Goal: Task Accomplishment & Management: Use online tool/utility

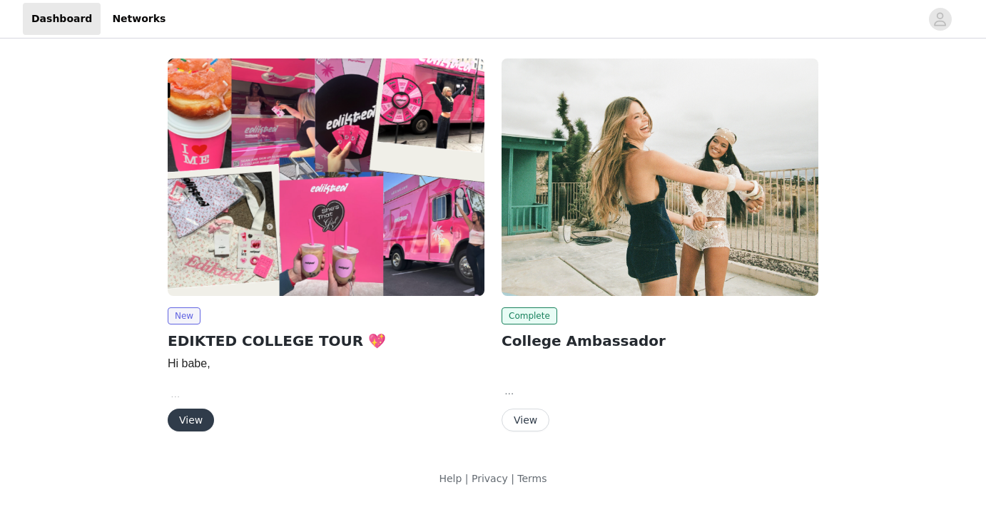
click at [187, 424] on button "View" at bounding box center [191, 420] width 46 height 23
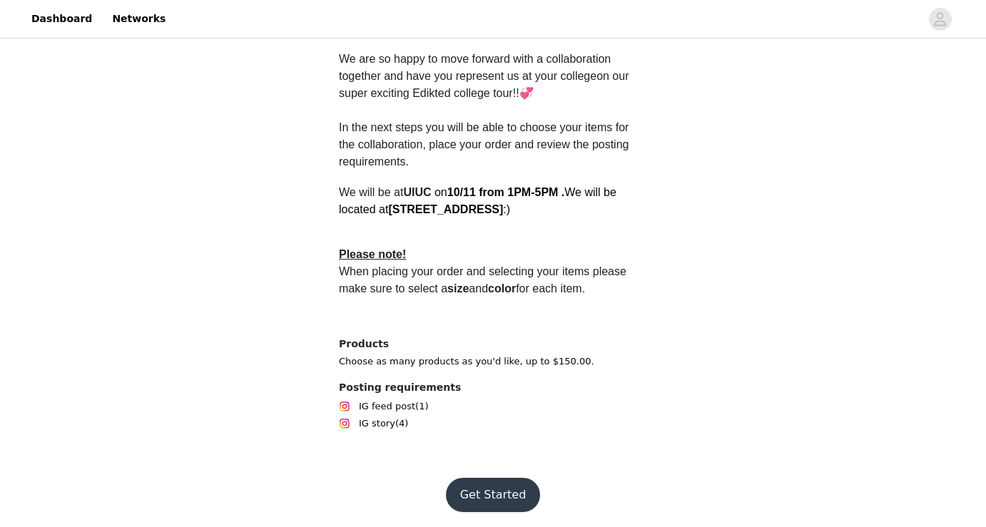
scroll to position [406, 0]
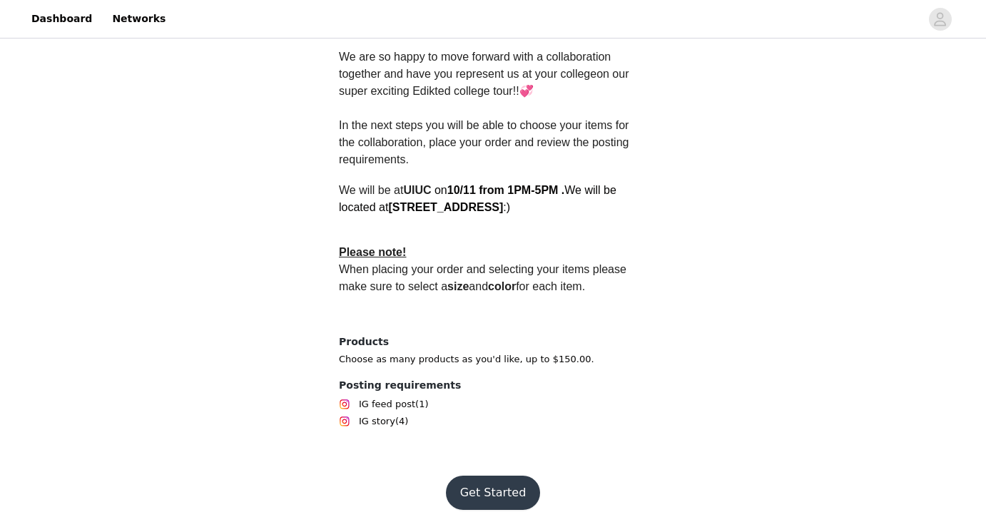
click at [484, 491] on button "Get Started" at bounding box center [493, 493] width 95 height 34
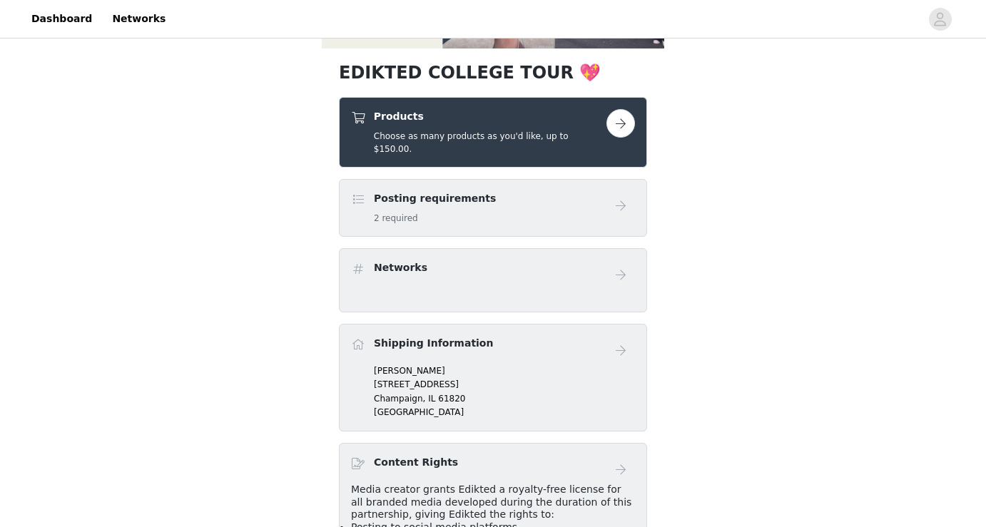
scroll to position [267, 0]
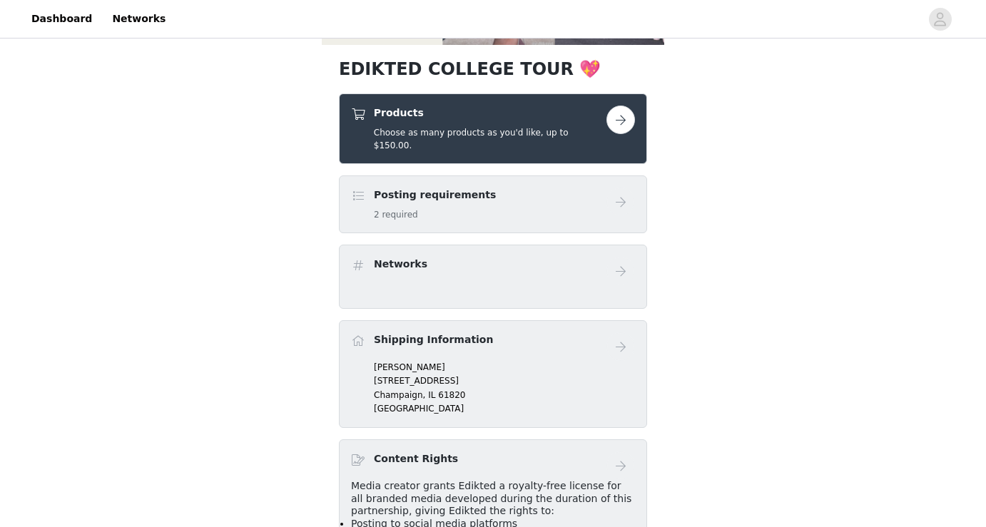
click at [623, 120] on button "button" at bounding box center [620, 120] width 29 height 29
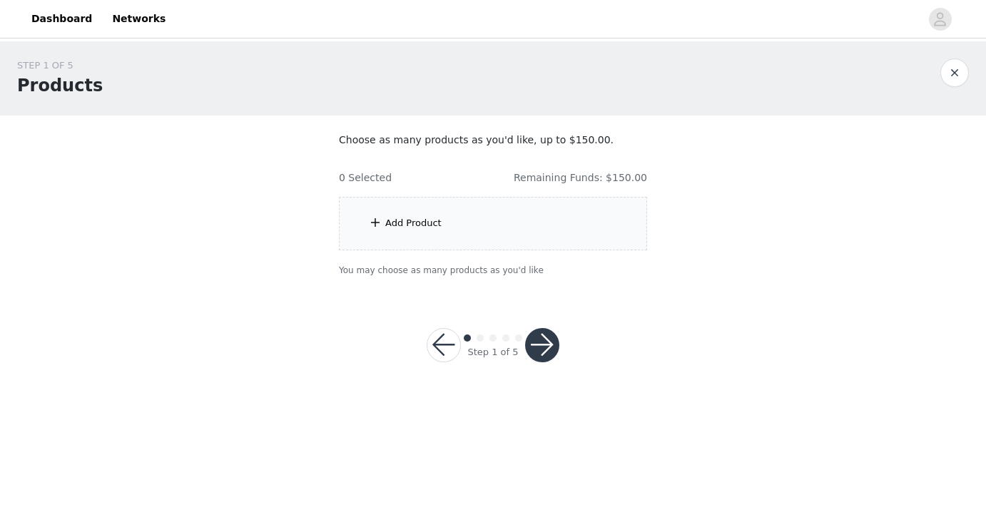
click at [427, 221] on div "Add Product" at bounding box center [413, 223] width 56 height 14
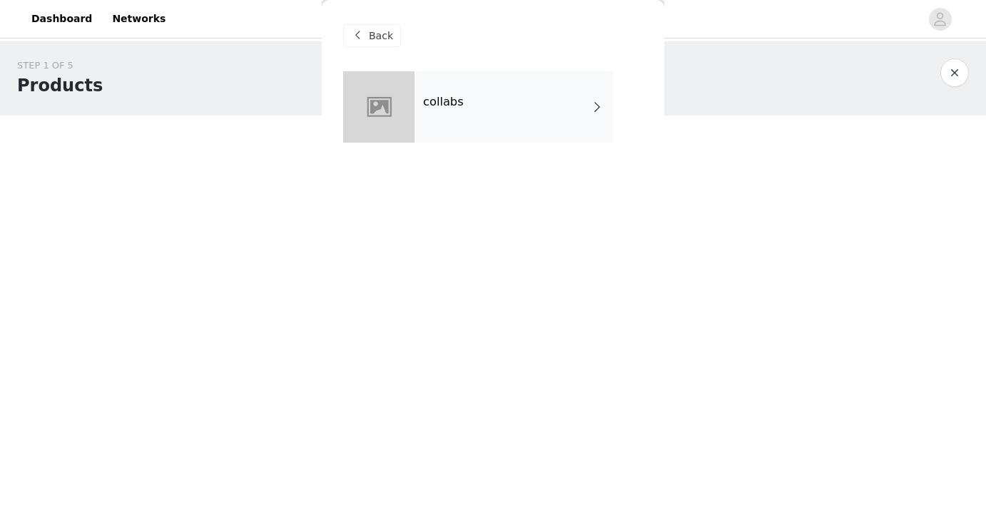
click at [470, 106] on div "collabs" at bounding box center [513, 106] width 198 height 71
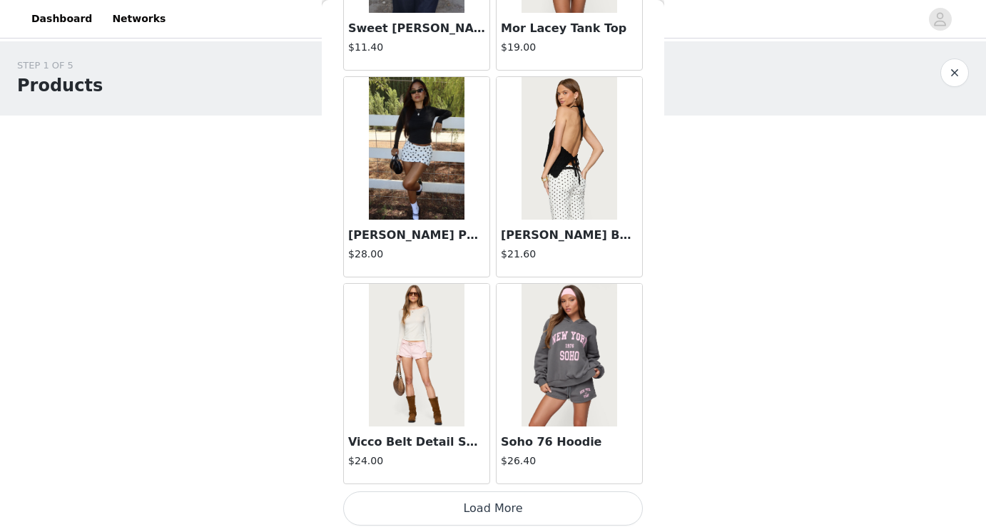
scroll to position [1655, 0]
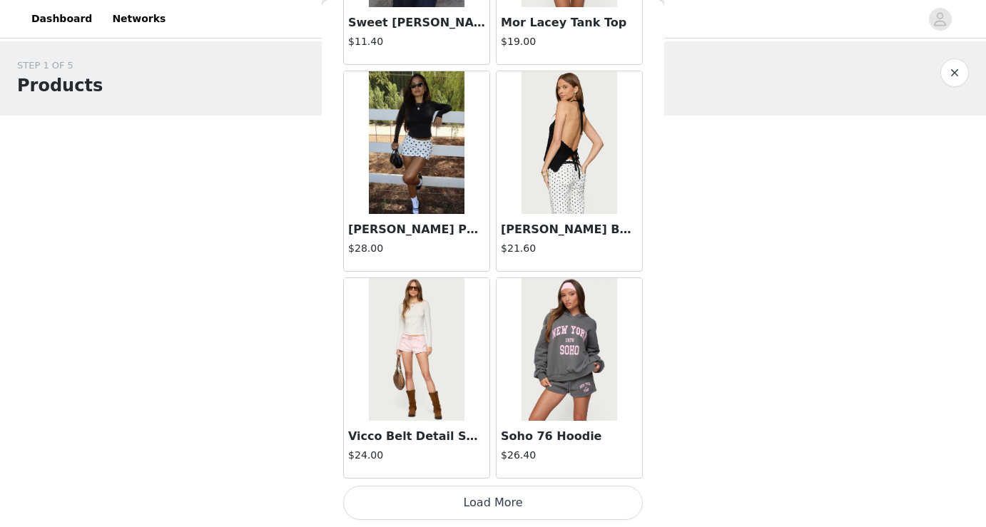
click at [481, 503] on button "Load More" at bounding box center [493, 503] width 300 height 34
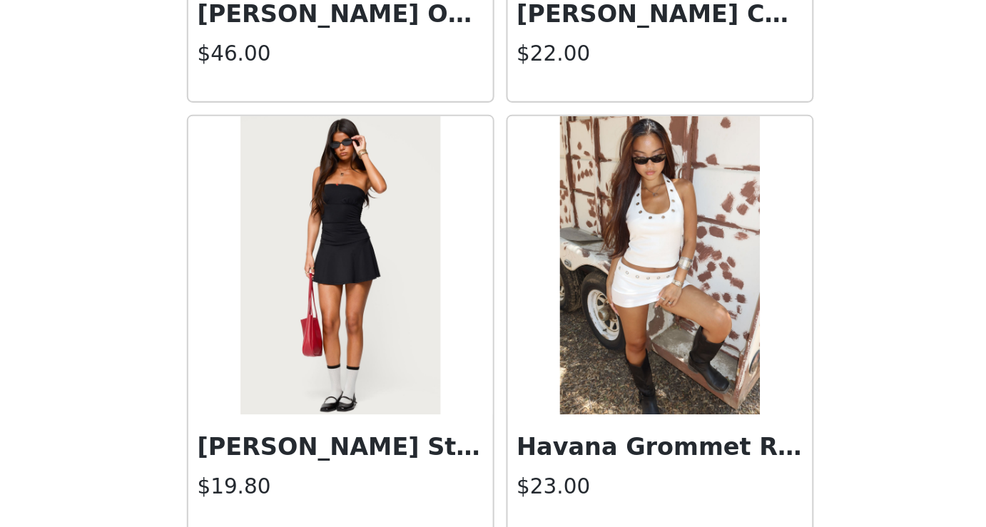
scroll to position [3724, 0]
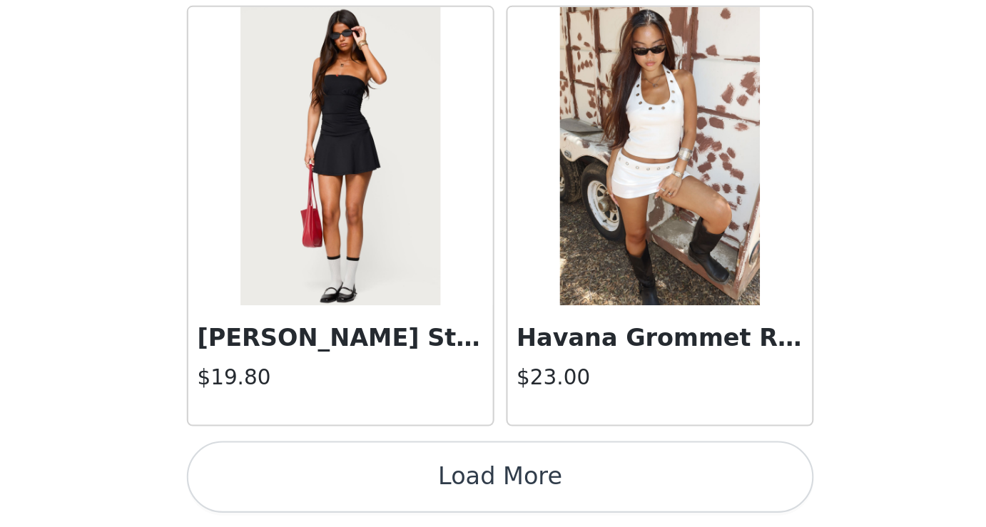
click at [553, 499] on button "Load More" at bounding box center [493, 503] width 300 height 34
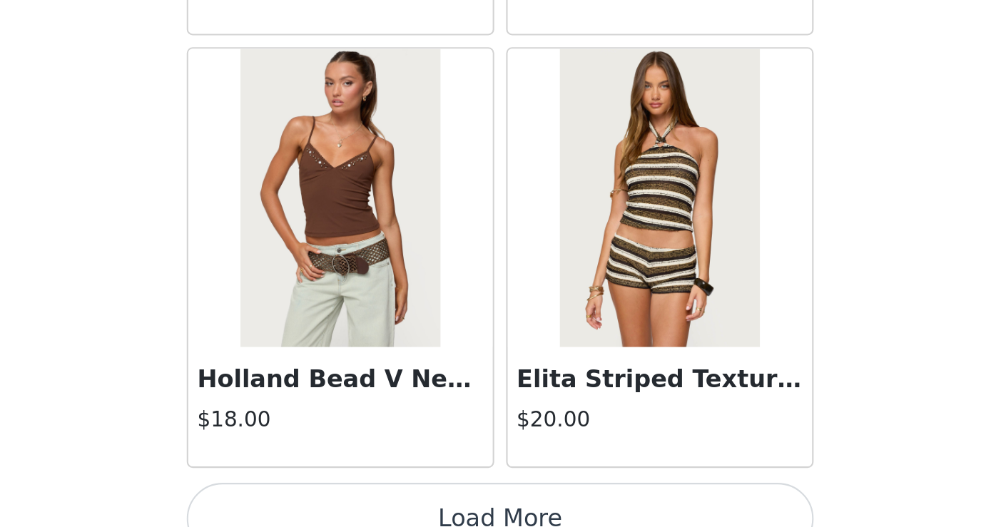
scroll to position [5773, 0]
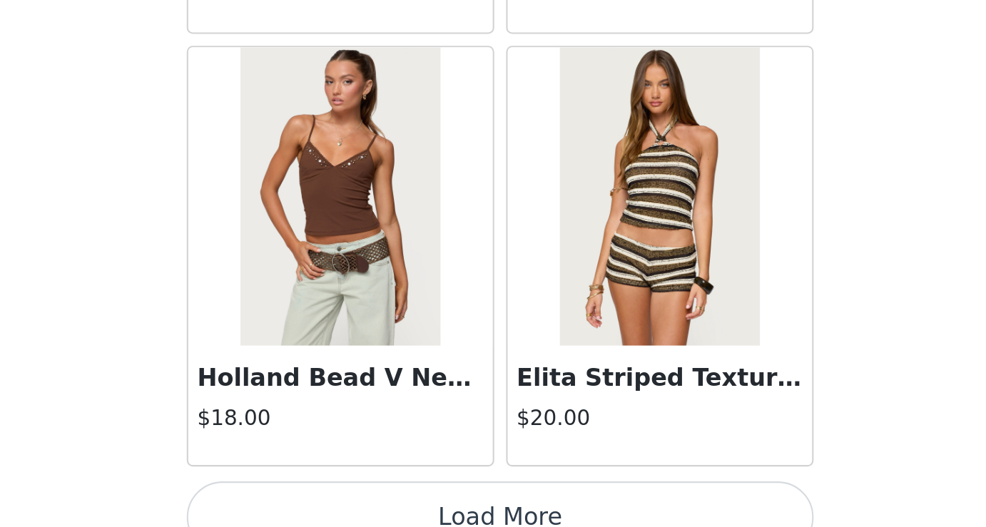
click at [506, 509] on button "Load More" at bounding box center [493, 521] width 300 height 34
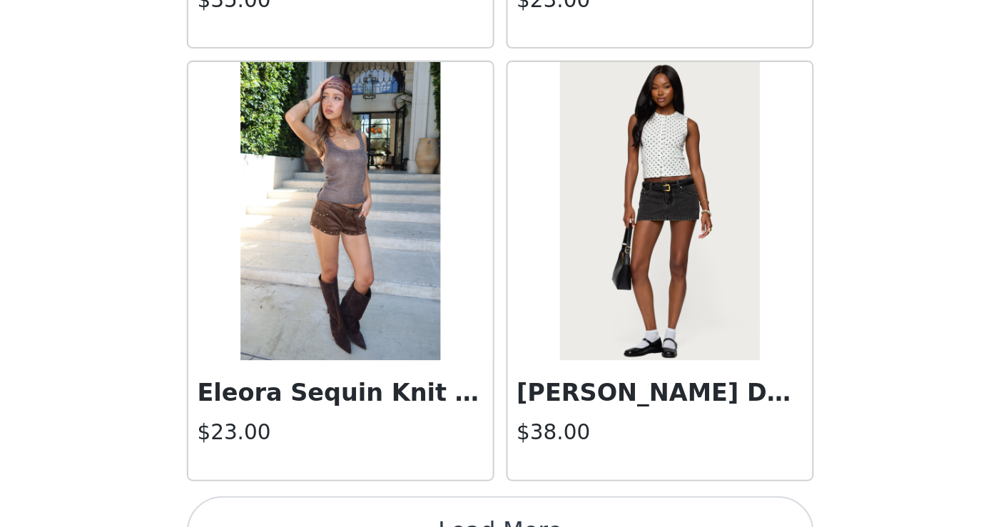
scroll to position [7860, 0]
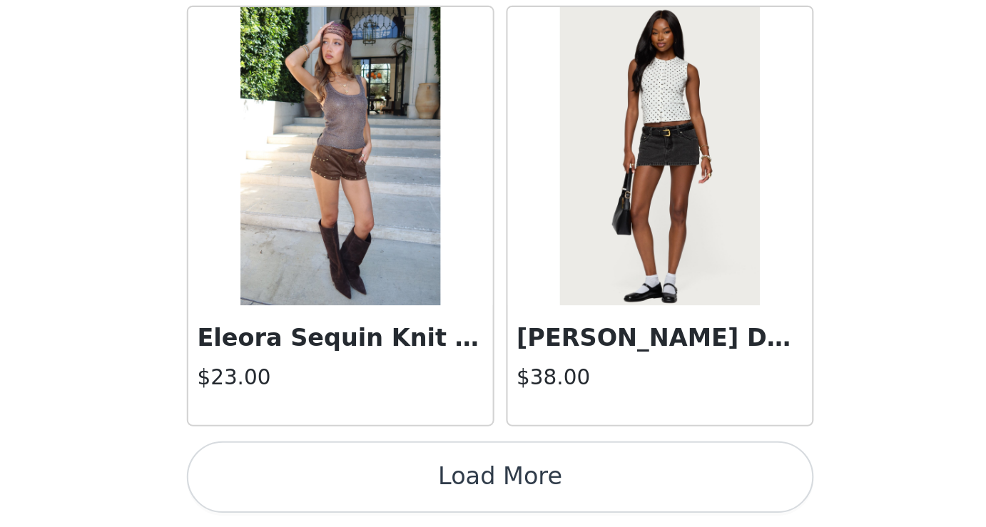
click at [558, 500] on button "Load More" at bounding box center [493, 503] width 300 height 34
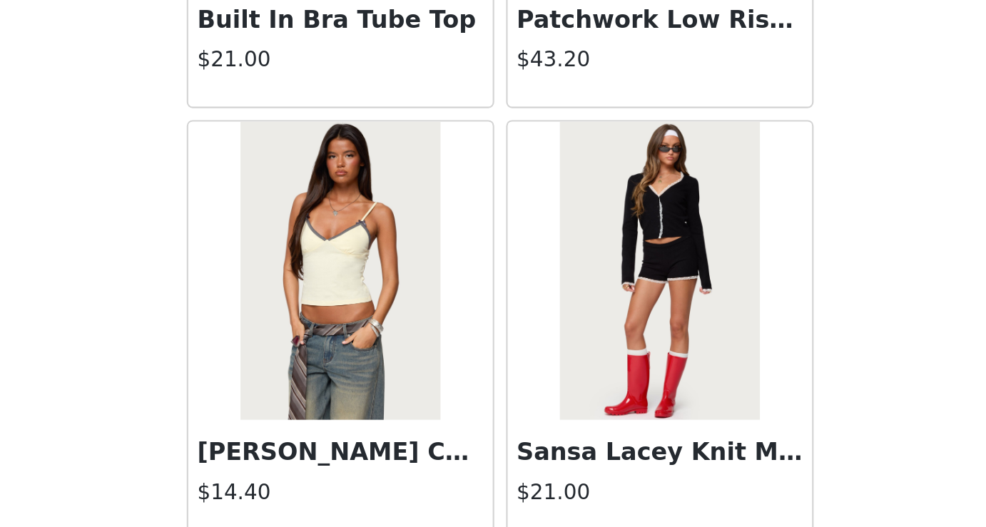
scroll to position [9928, 0]
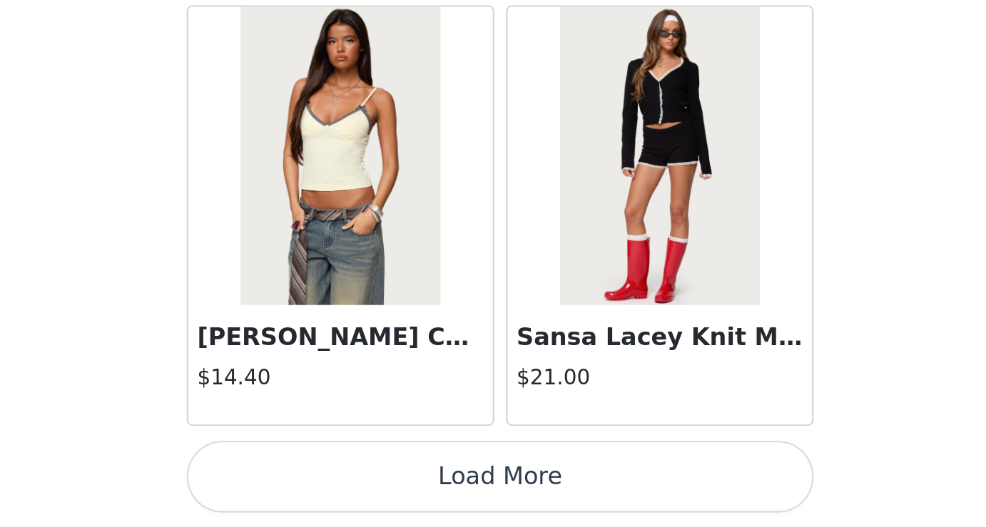
click at [578, 512] on button "Load More" at bounding box center [493, 503] width 300 height 34
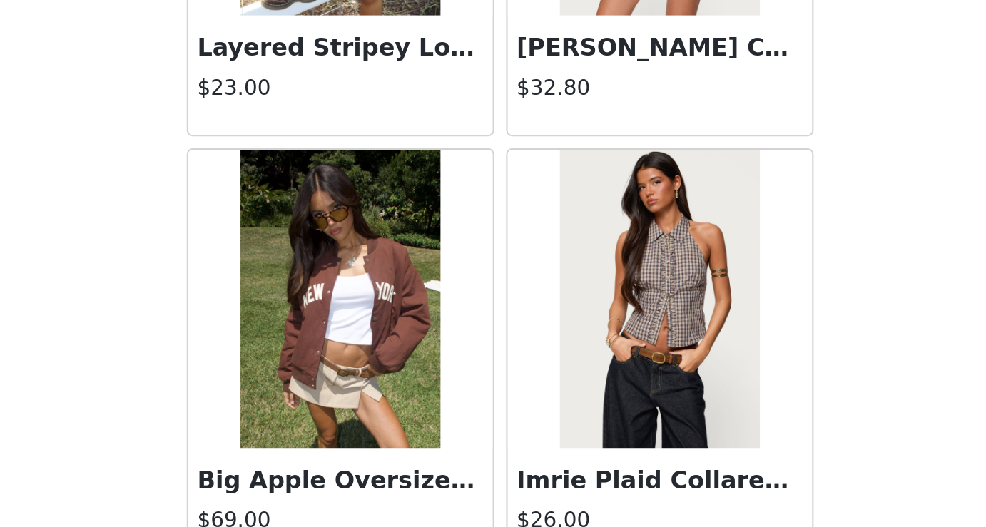
scroll to position [11974, 0]
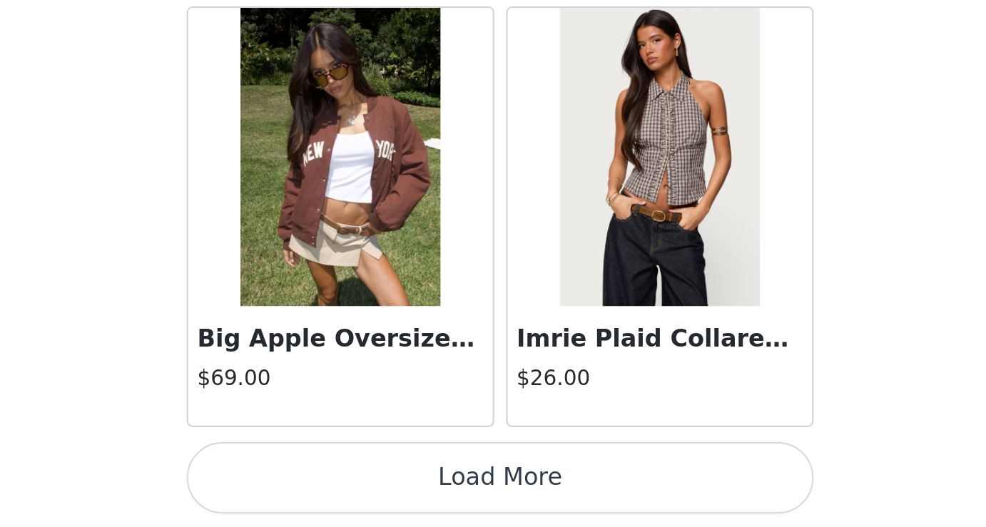
click at [558, 497] on button "Load More" at bounding box center [493, 503] width 300 height 34
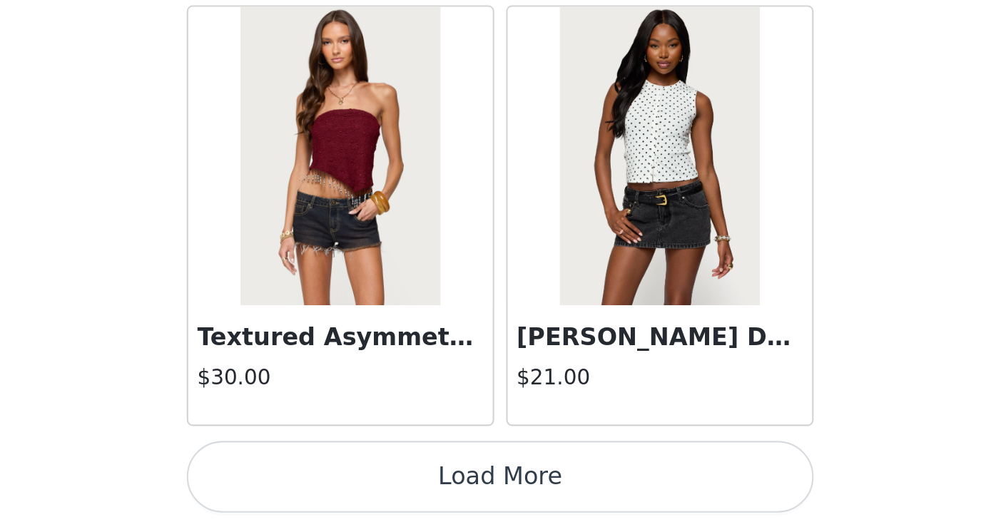
scroll to position [14064, 0]
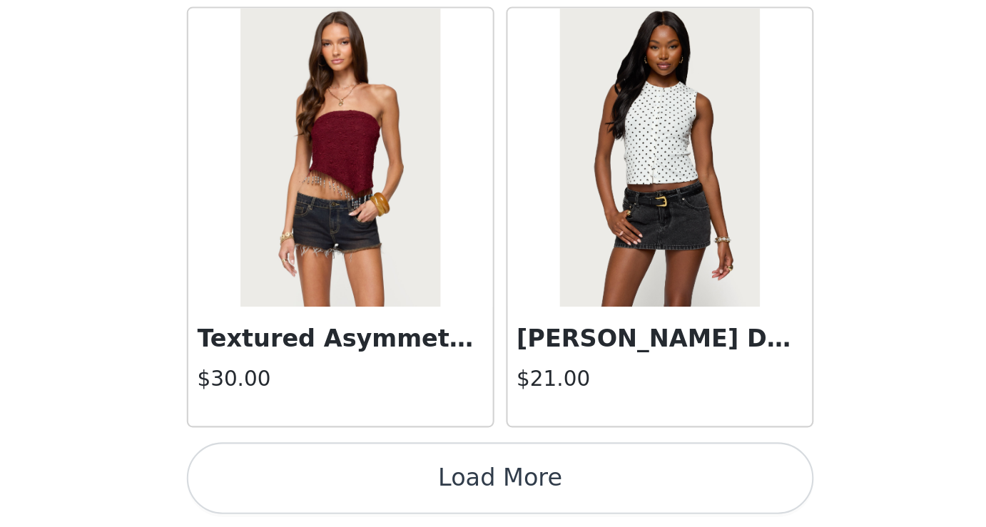
click at [521, 510] on button "Load More" at bounding box center [493, 503] width 300 height 34
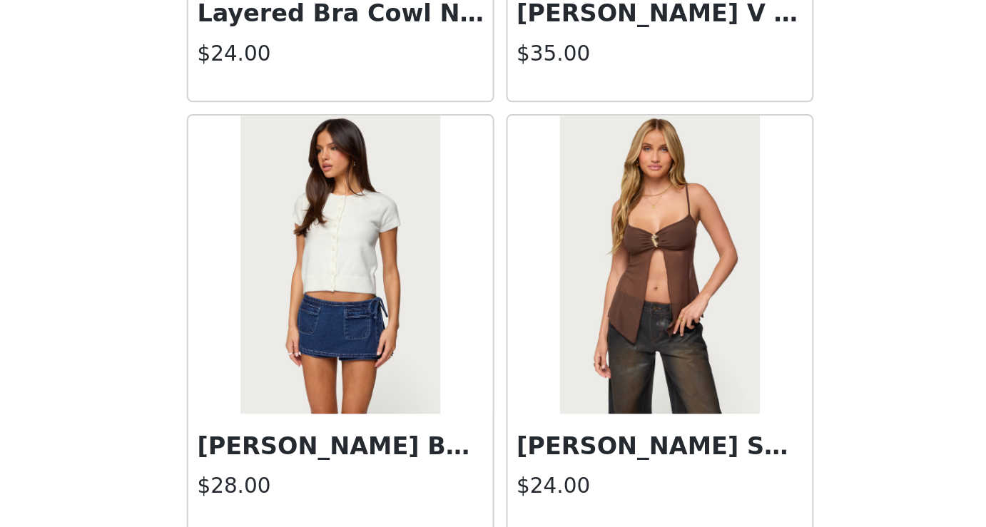
scroll to position [16133, 0]
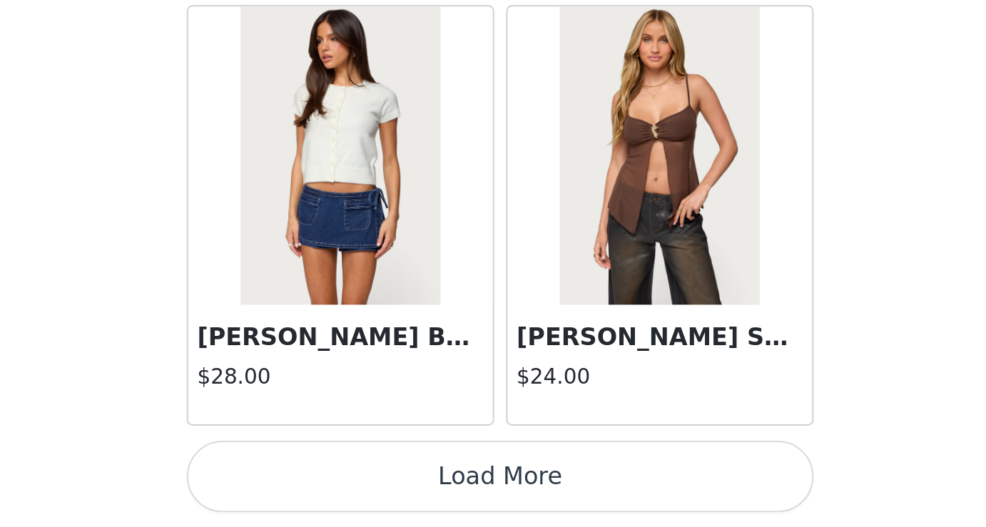
click at [537, 498] on button "Load More" at bounding box center [493, 503] width 300 height 34
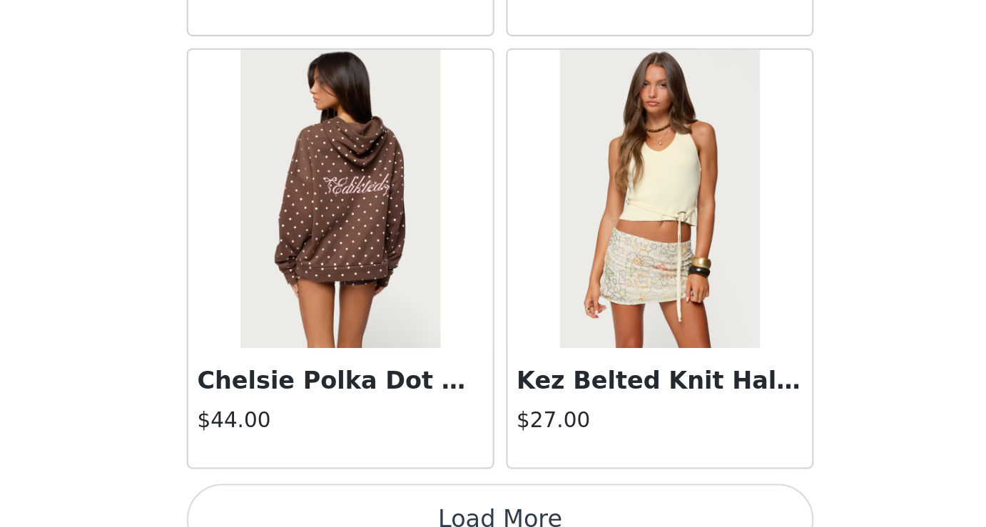
scroll to position [18202, 0]
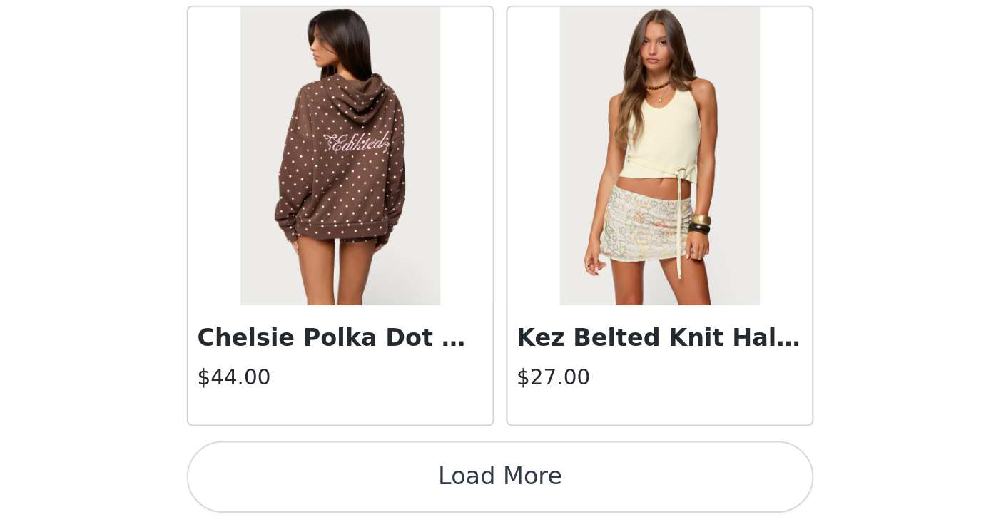
click at [536, 504] on button "Load More" at bounding box center [493, 503] width 300 height 34
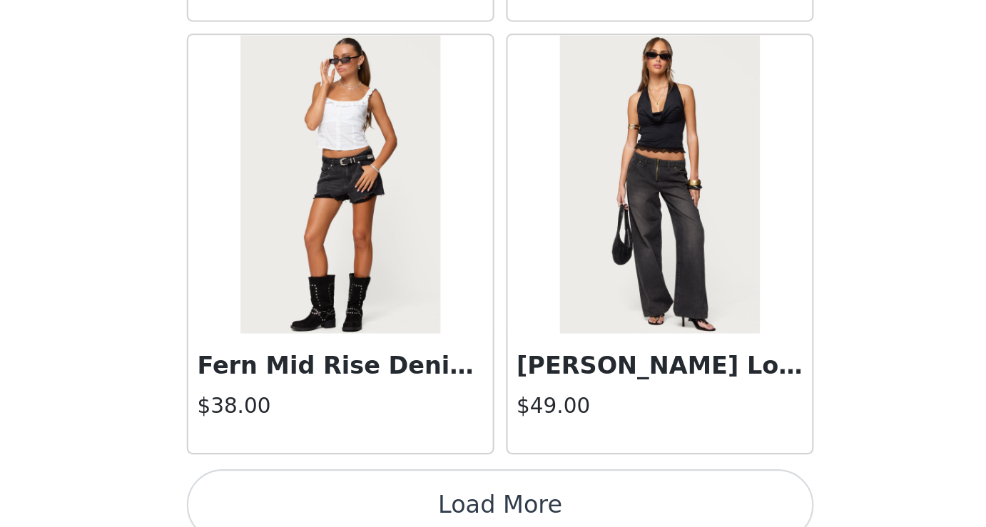
scroll to position [20263, 0]
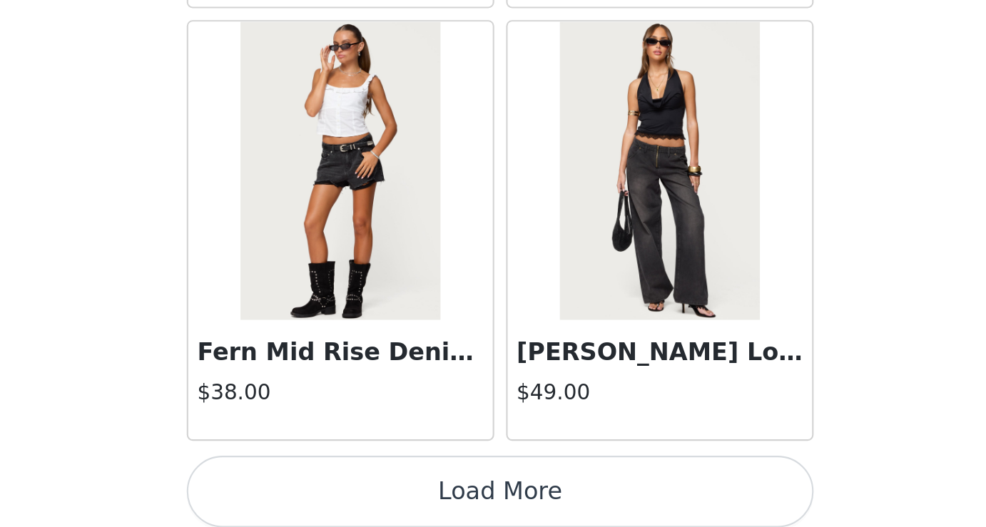
click at [547, 508] on button "Load More" at bounding box center [493, 510] width 300 height 34
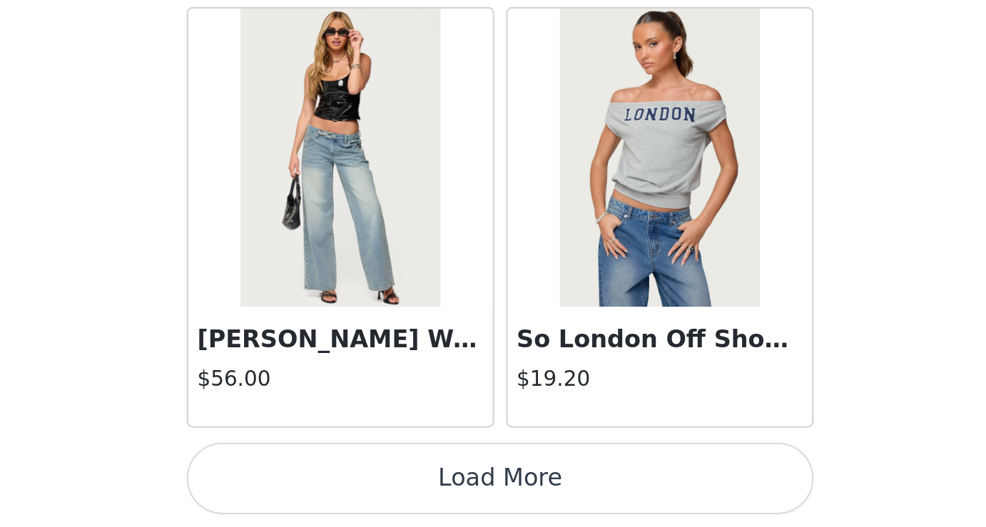
scroll to position [22338, 0]
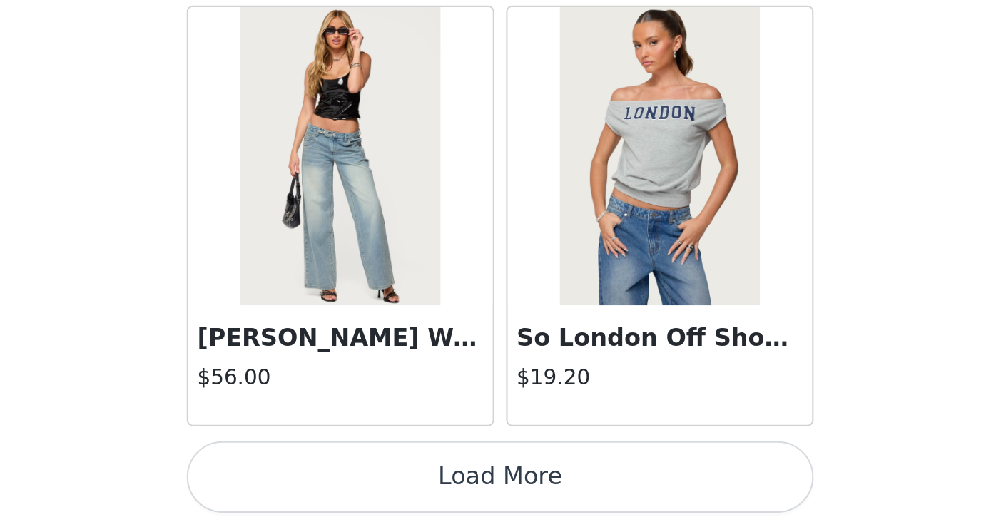
click at [547, 511] on button "Load More" at bounding box center [493, 503] width 300 height 34
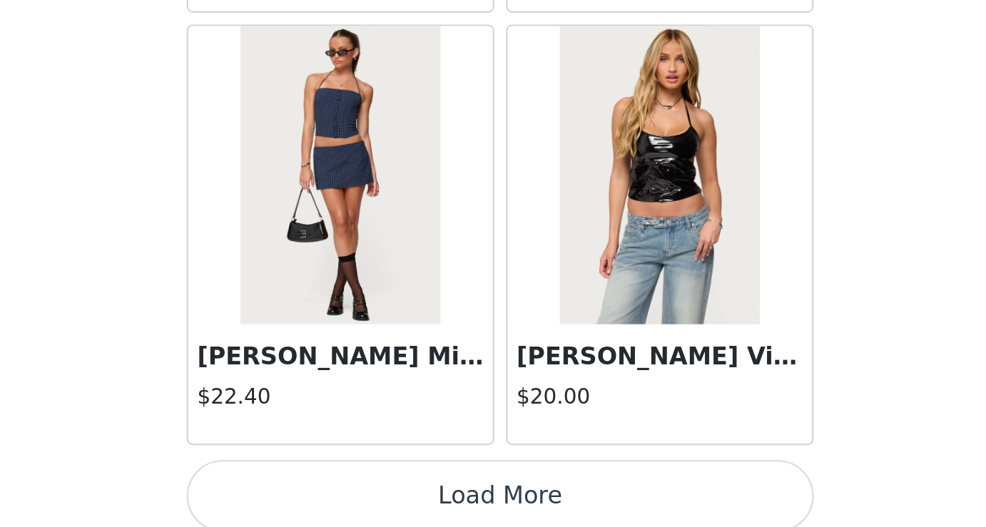
scroll to position [24406, 0]
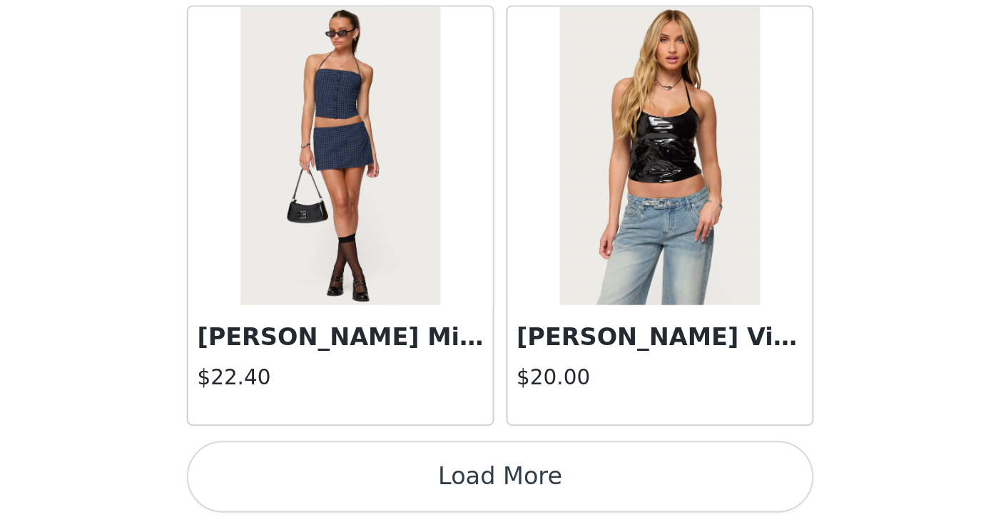
click at [533, 506] on button "Load More" at bounding box center [493, 503] width 300 height 34
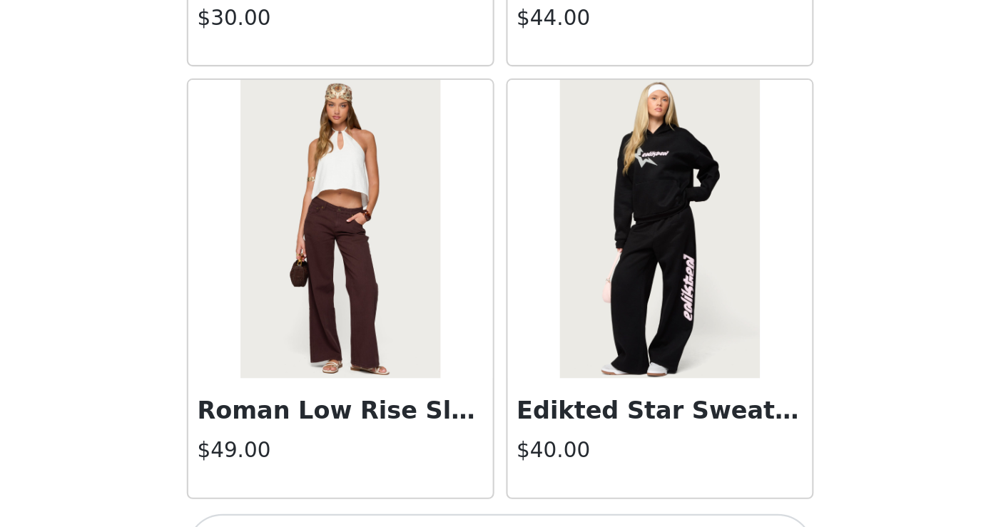
scroll to position [26475, 0]
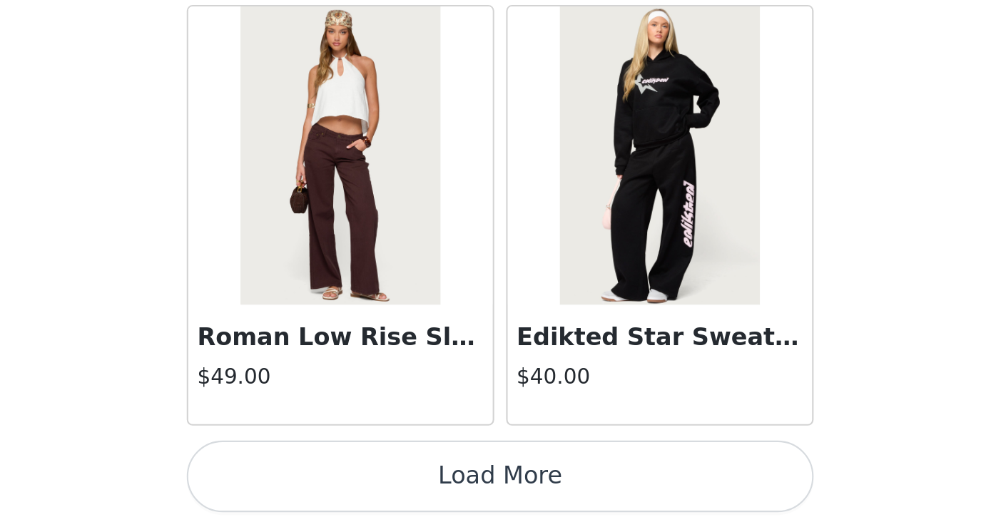
click at [487, 499] on button "Load More" at bounding box center [493, 503] width 300 height 34
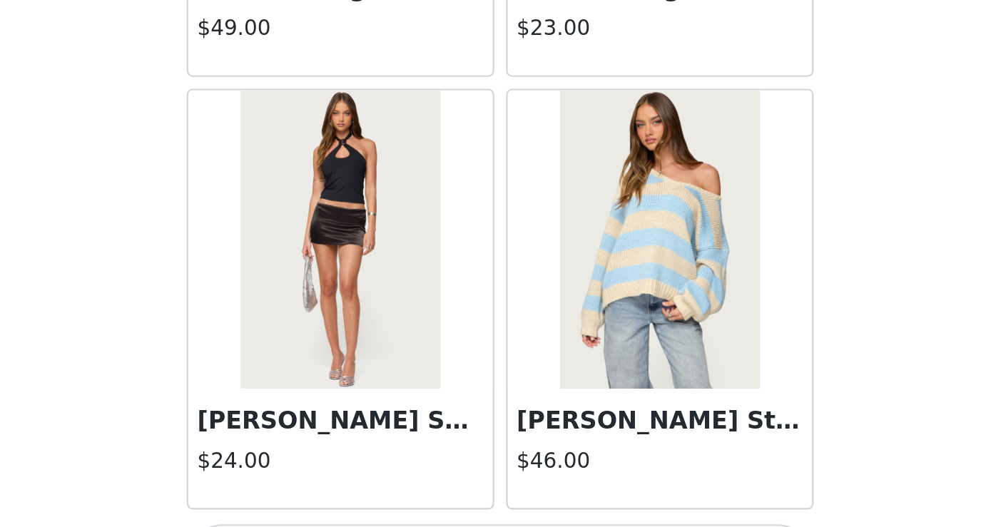
scroll to position [28543, 0]
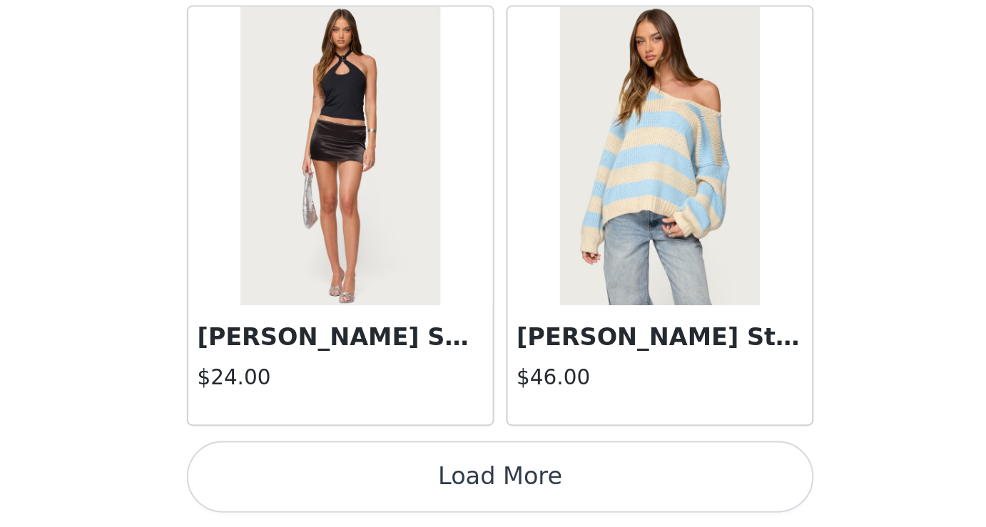
click at [512, 505] on button "Load More" at bounding box center [493, 503] width 300 height 34
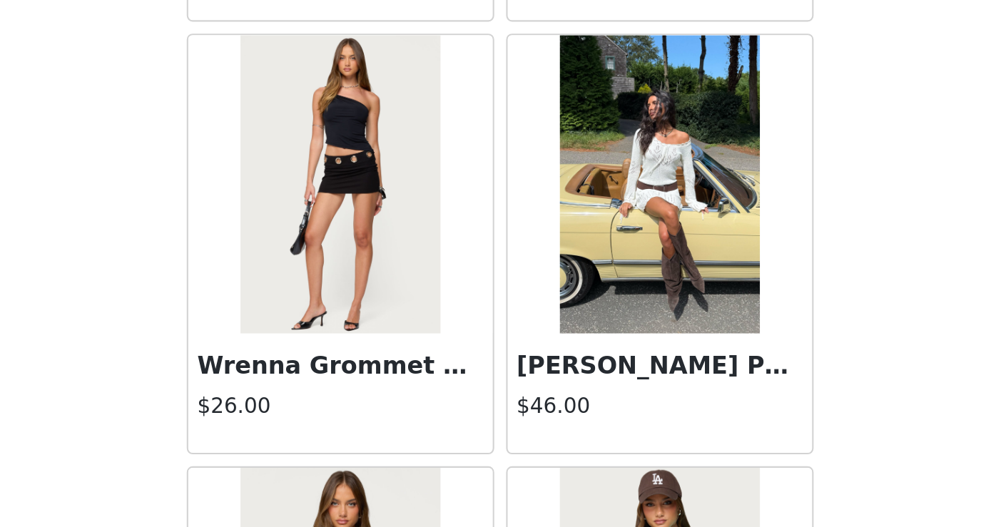
scroll to position [28737, 0]
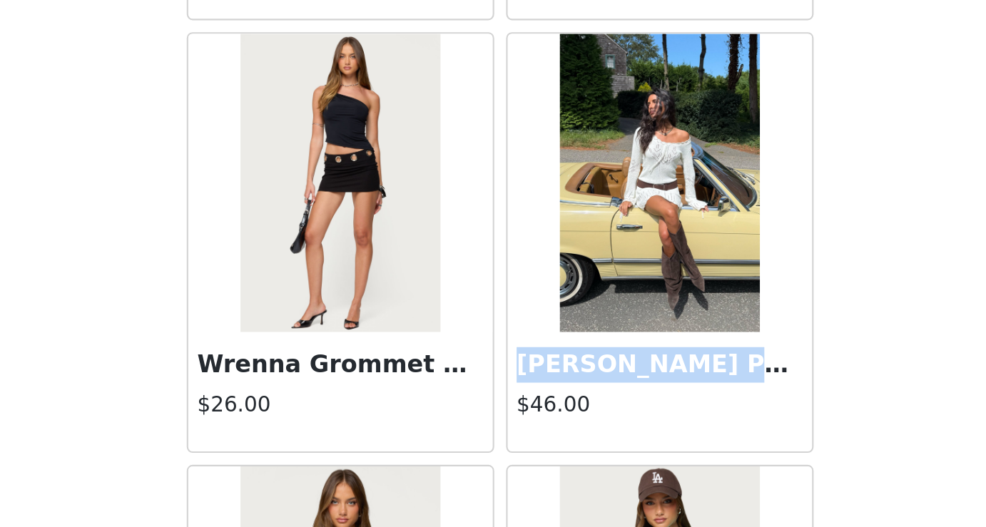
drag, startPoint x: 500, startPoint y: 450, endPoint x: 648, endPoint y: 447, distance: 148.4
click at [648, 447] on div "Back Aveline Off Shoulder Light Sweatshirt $31.00 Atlas Scrunch Bead Halter Top…" at bounding box center [493, 263] width 342 height 527
copy h3 "[PERSON_NAME] Pointelle Knit Mini Dr"
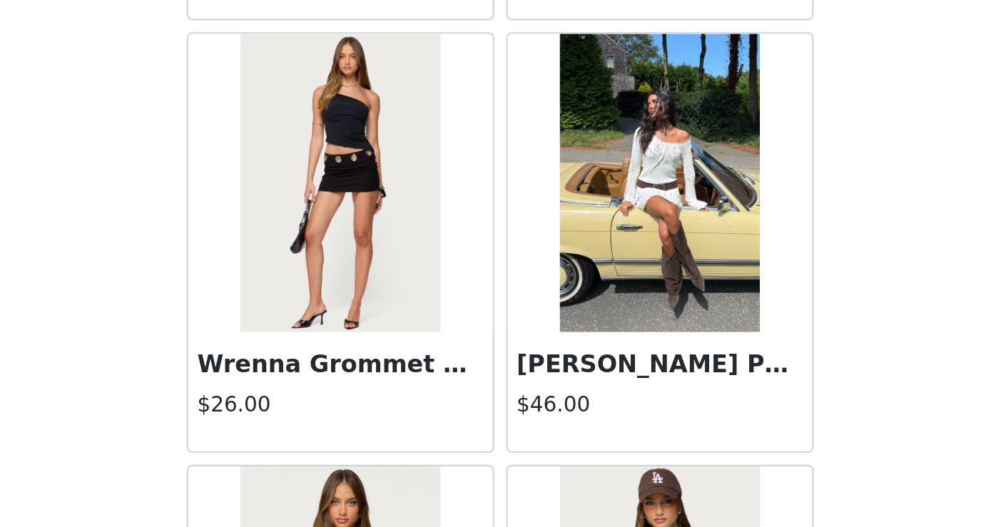
click at [690, 460] on body "Dashboard Networks STEP 1 OF 5 Products Choose as many products as you'd like, …" at bounding box center [493, 263] width 986 height 527
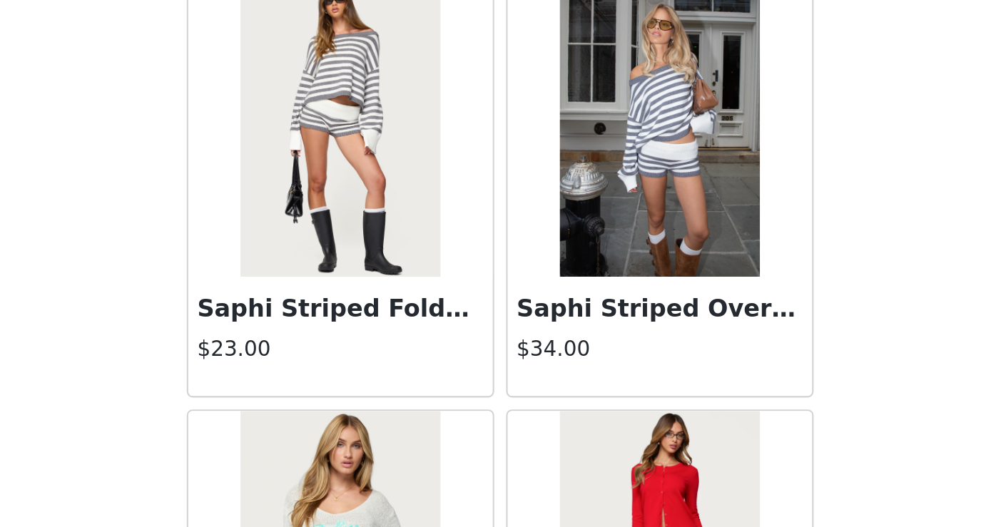
scroll to position [29151, 0]
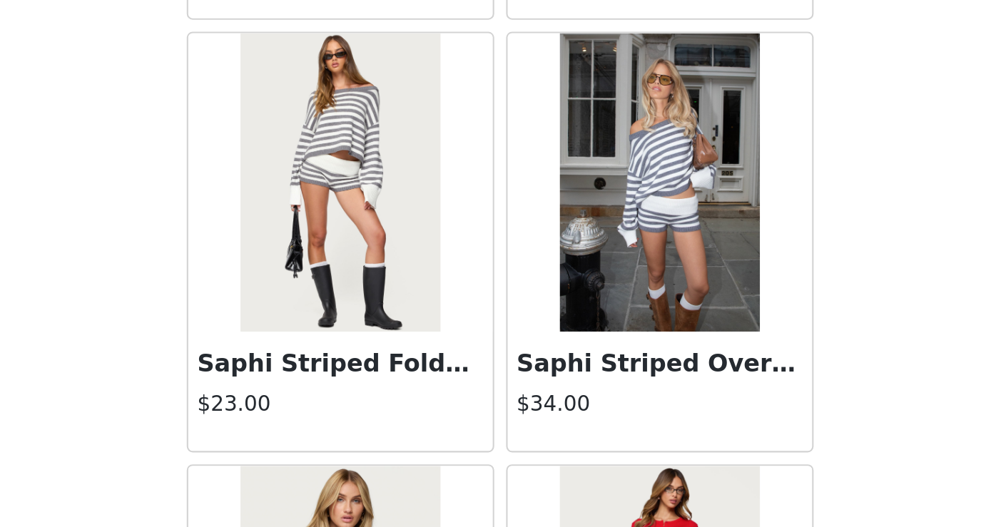
click at [421, 402] on img at bounding box center [416, 362] width 95 height 143
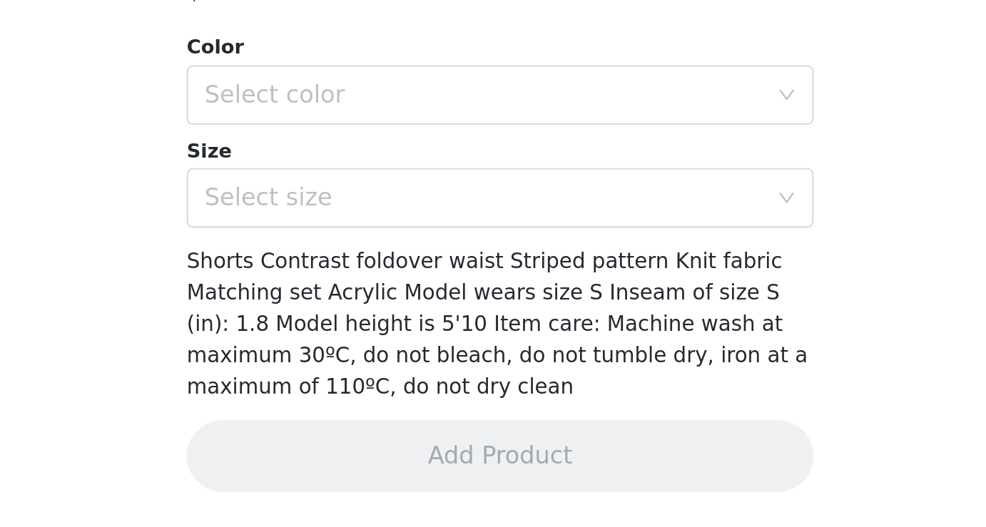
scroll to position [167, 0]
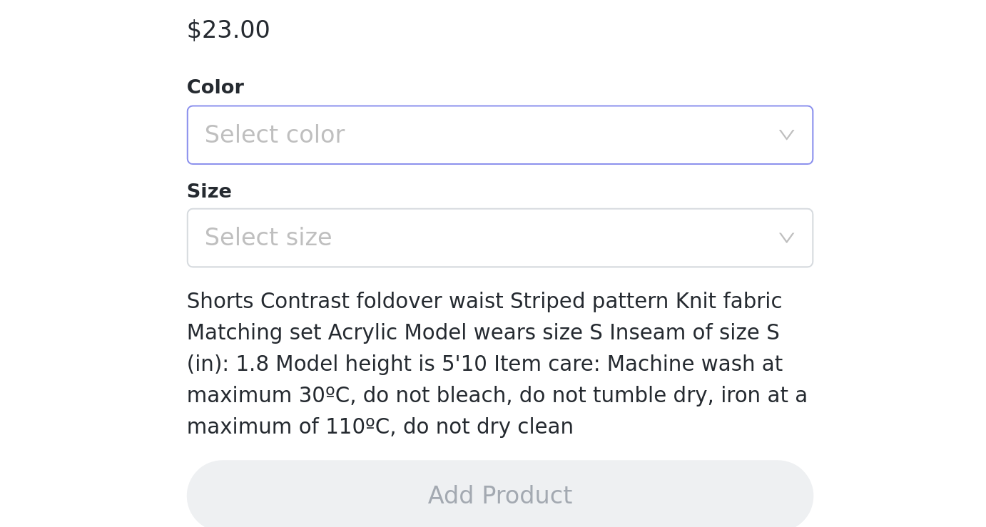
click at [409, 332] on div "Select color" at bounding box center [485, 339] width 267 height 14
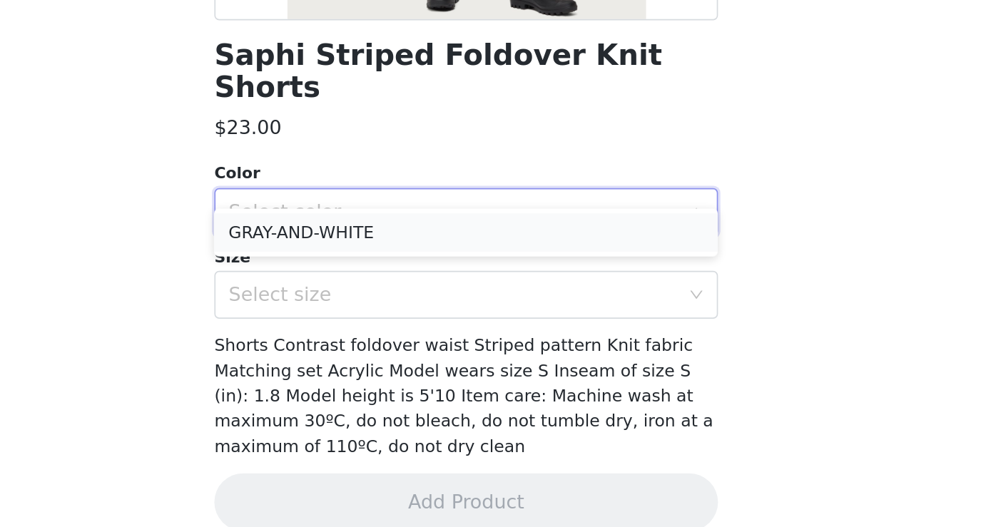
click at [406, 348] on li "GRAY-AND-WHITE" at bounding box center [493, 351] width 300 height 23
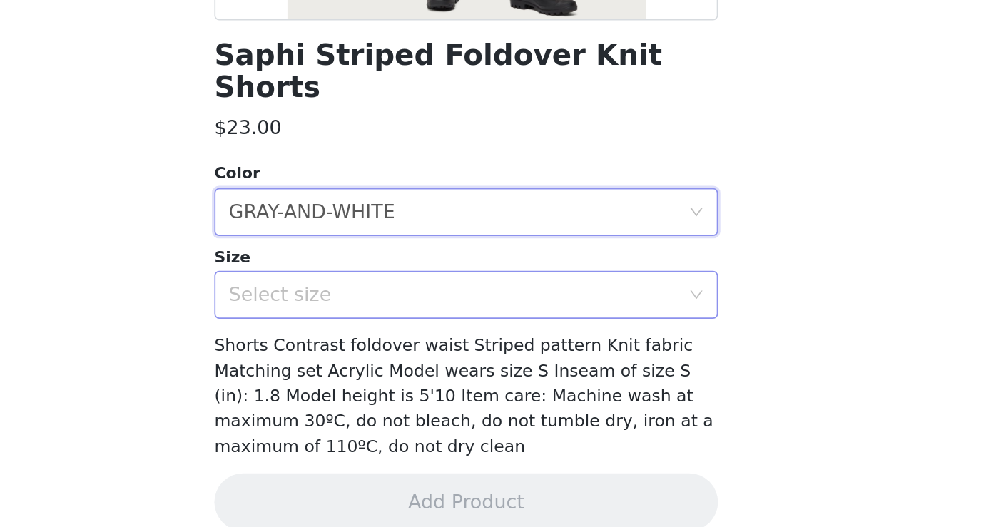
click at [404, 382] on div "Select size" at bounding box center [485, 389] width 267 height 14
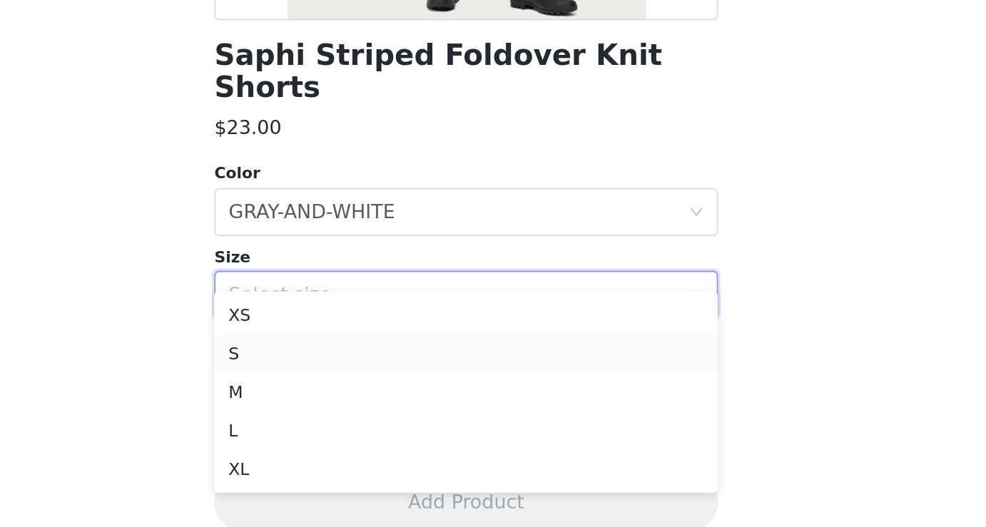
click at [364, 429] on li "S" at bounding box center [493, 423] width 300 height 23
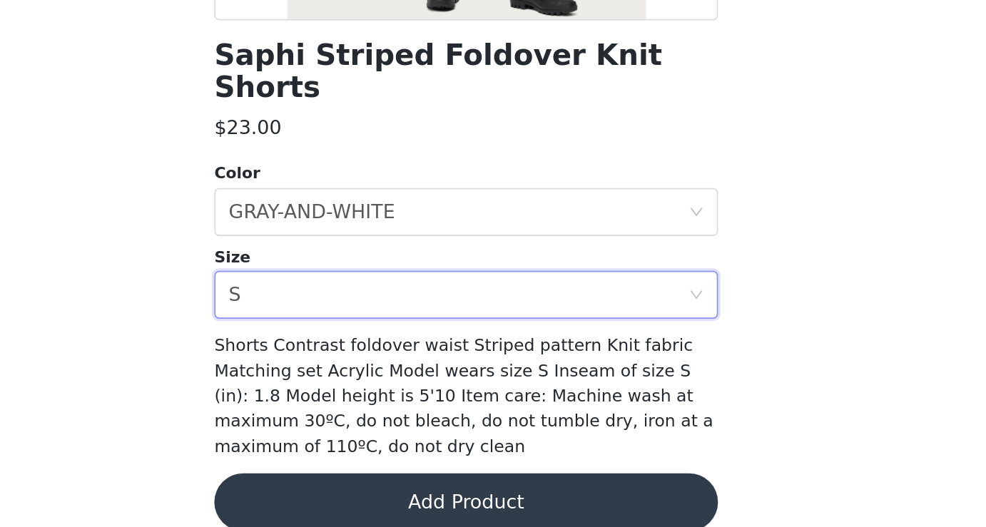
click at [451, 495] on button "Add Product" at bounding box center [493, 512] width 300 height 34
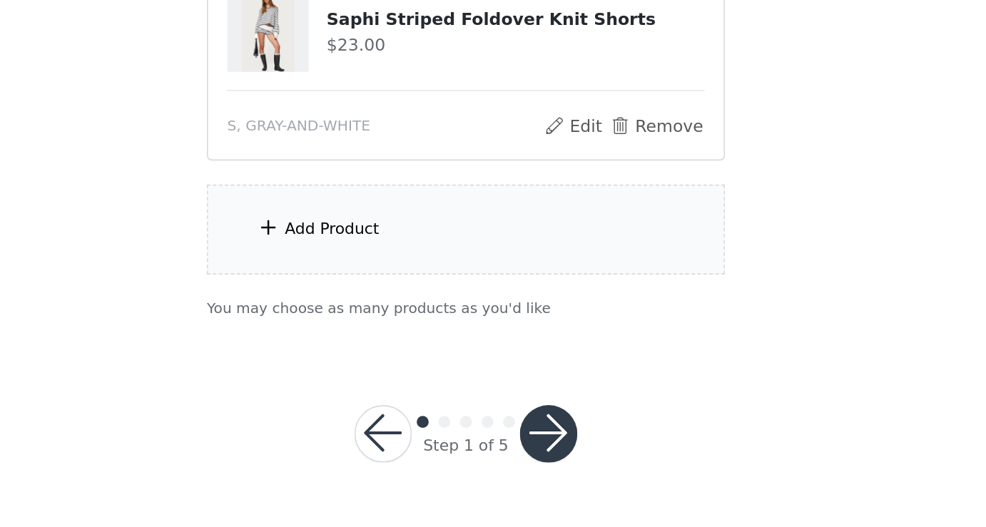
click at [419, 337] on div "Add Product" at bounding box center [493, 349] width 308 height 53
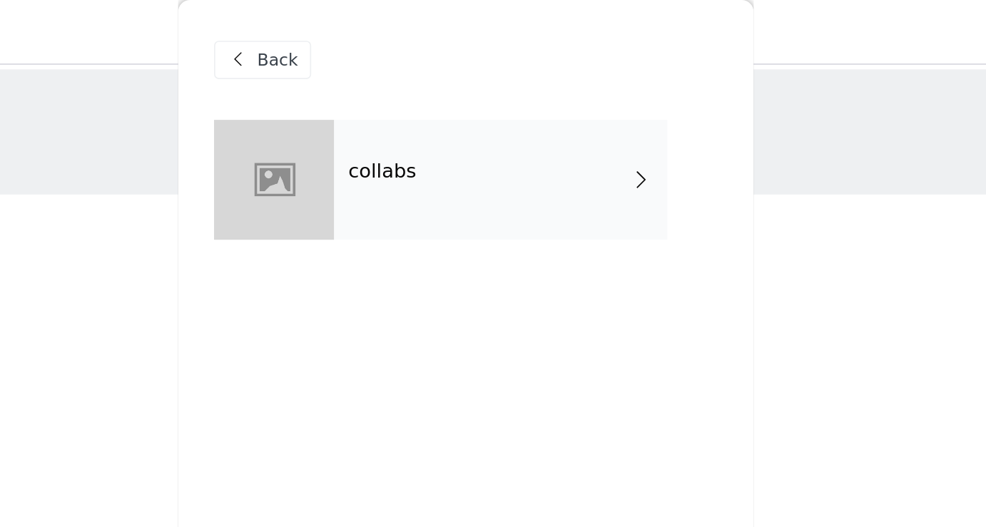
click at [484, 111] on div "collabs" at bounding box center [513, 106] width 198 height 71
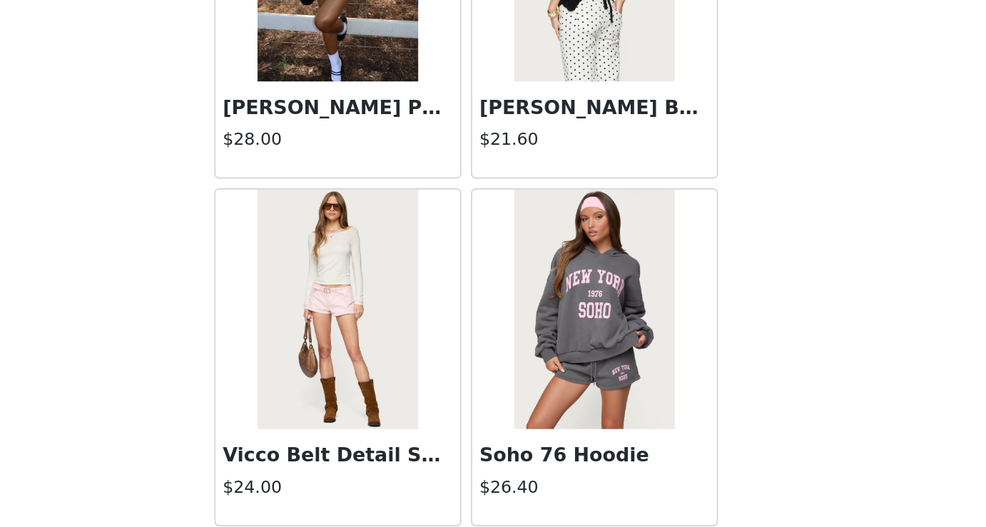
scroll to position [1655, 0]
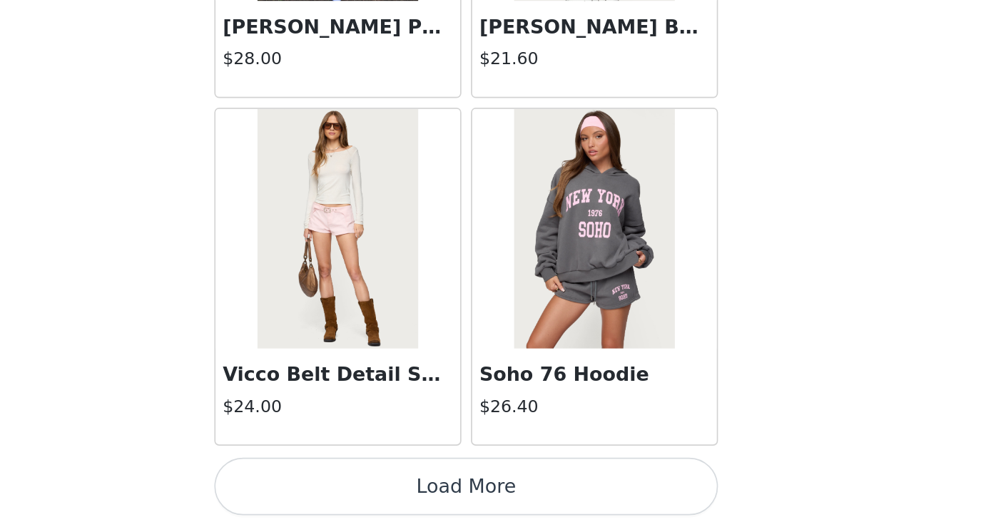
click at [554, 489] on button "Load More" at bounding box center [493, 503] width 300 height 34
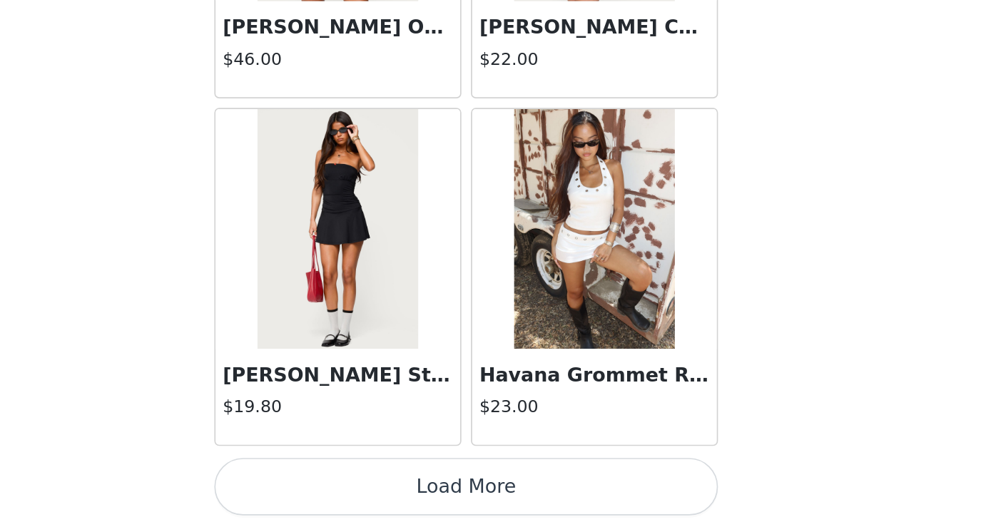
scroll to position [3721, 0]
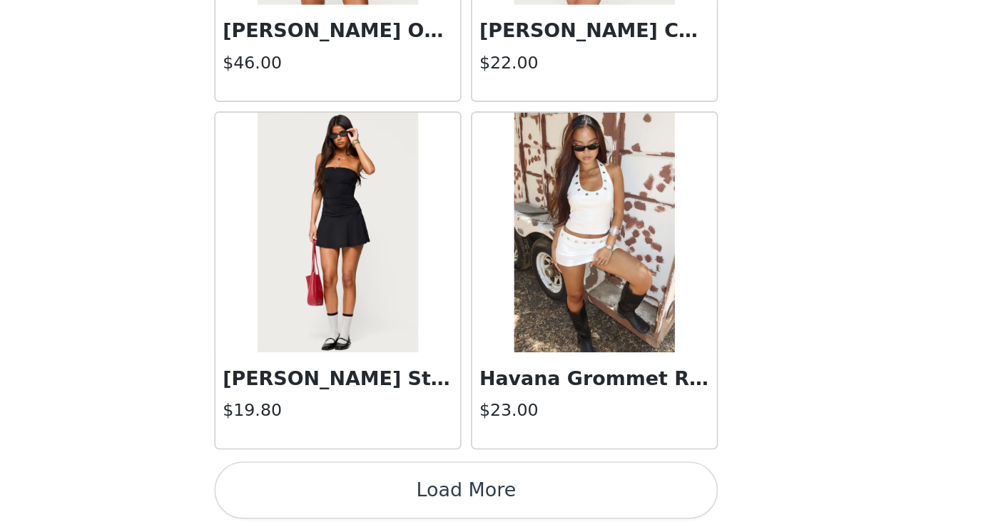
click at [550, 504] on button "Load More" at bounding box center [493, 505] width 300 height 34
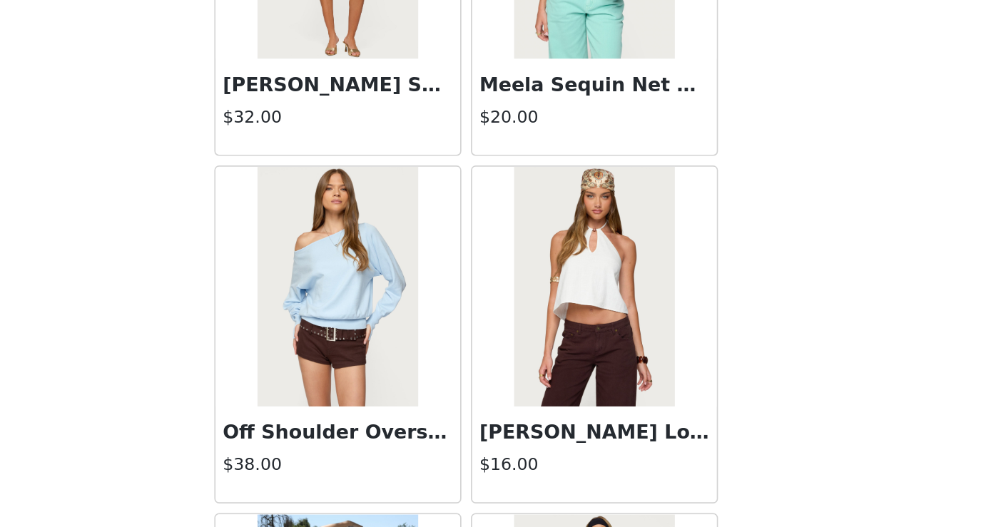
scroll to position [4517, 0]
click at [581, 431] on img at bounding box center [568, 383] width 95 height 143
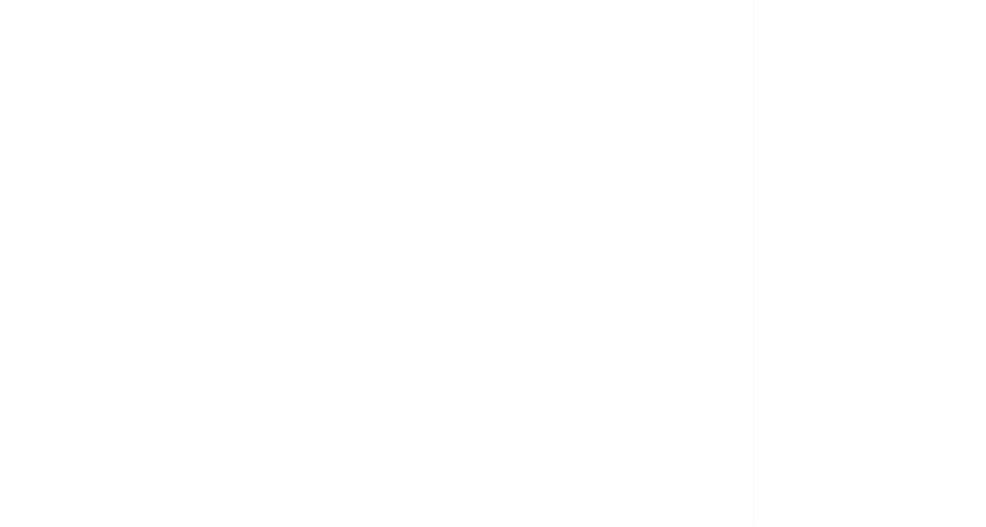
scroll to position [0, 0]
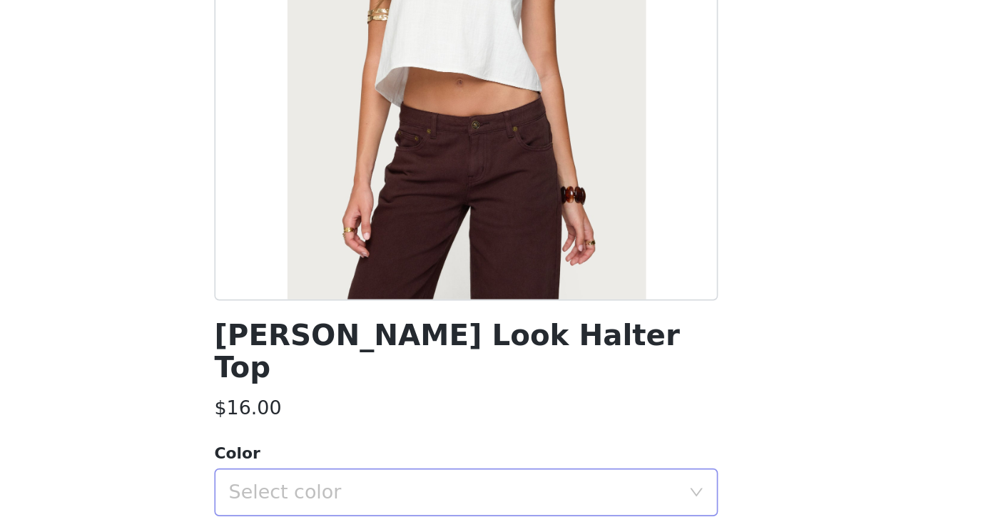
click at [460, 499] on div "Select color" at bounding box center [485, 506] width 267 height 14
click at [449, 516] on li "WHITE" at bounding box center [493, 518] width 300 height 23
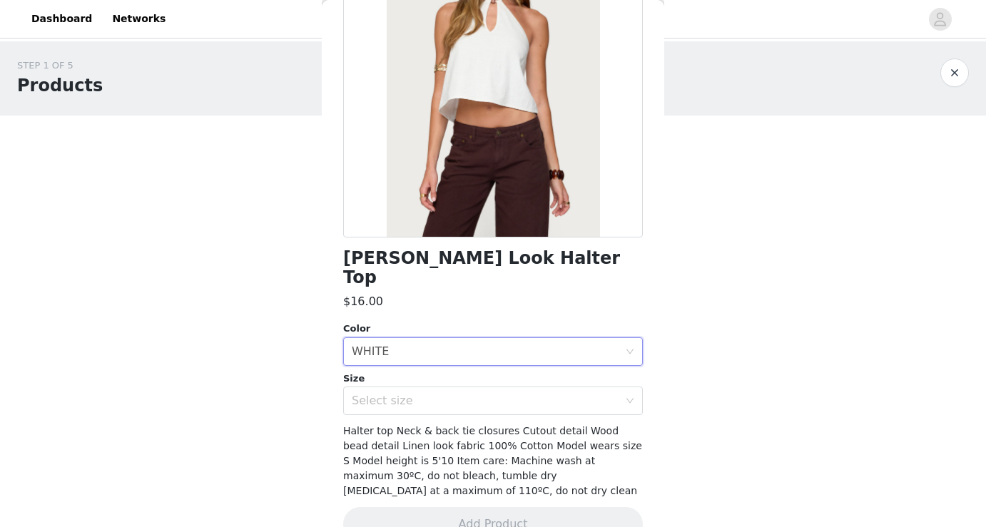
scroll to position [157, 0]
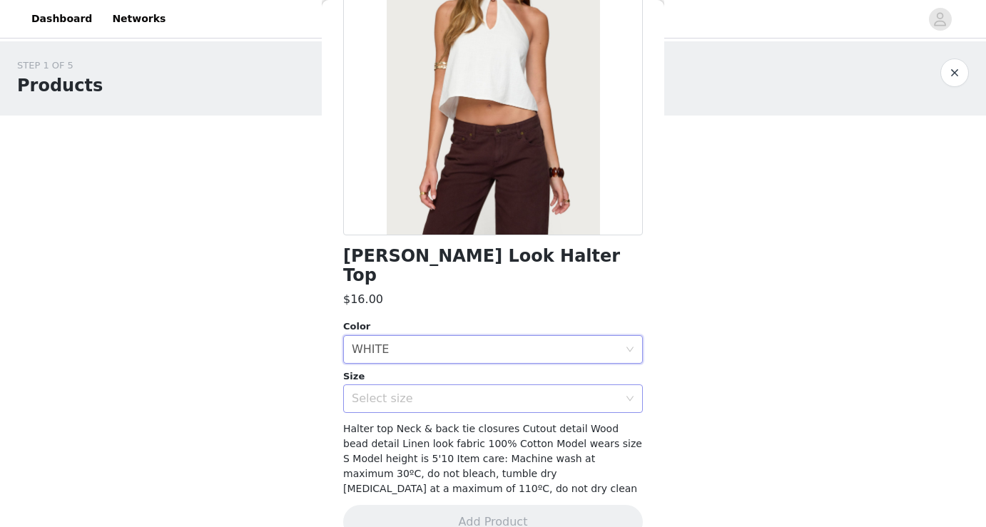
click at [433, 392] on div "Select size" at bounding box center [485, 399] width 267 height 14
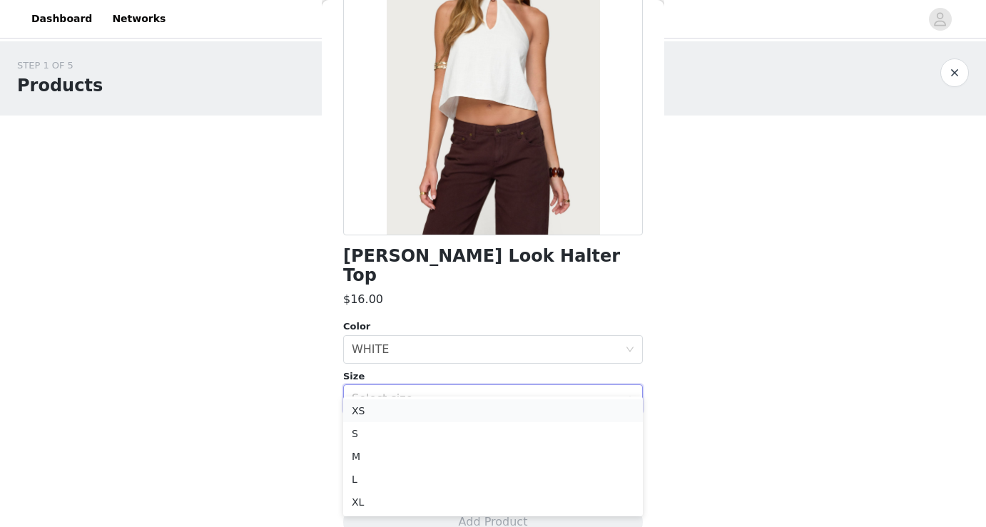
click at [374, 416] on li "XS" at bounding box center [493, 410] width 300 height 23
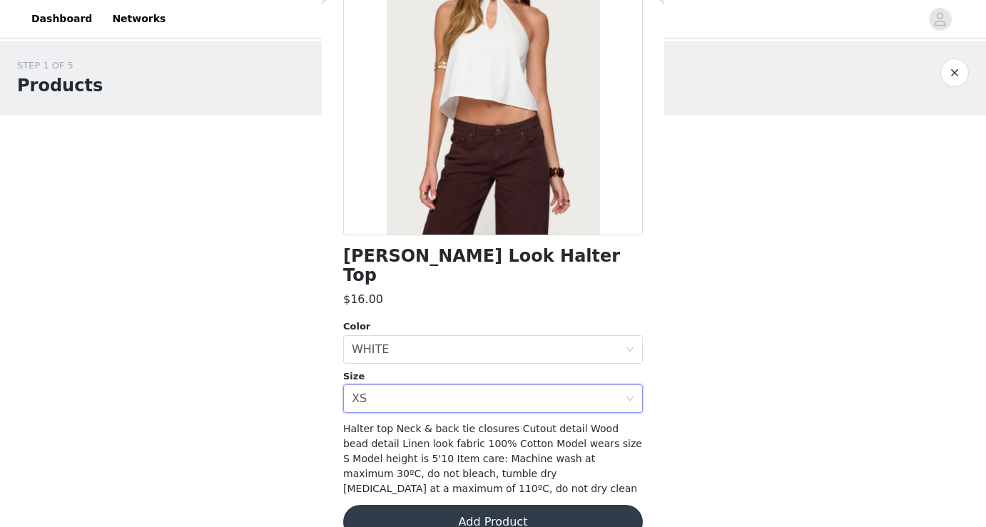
click at [474, 505] on button "Add Product" at bounding box center [493, 522] width 300 height 34
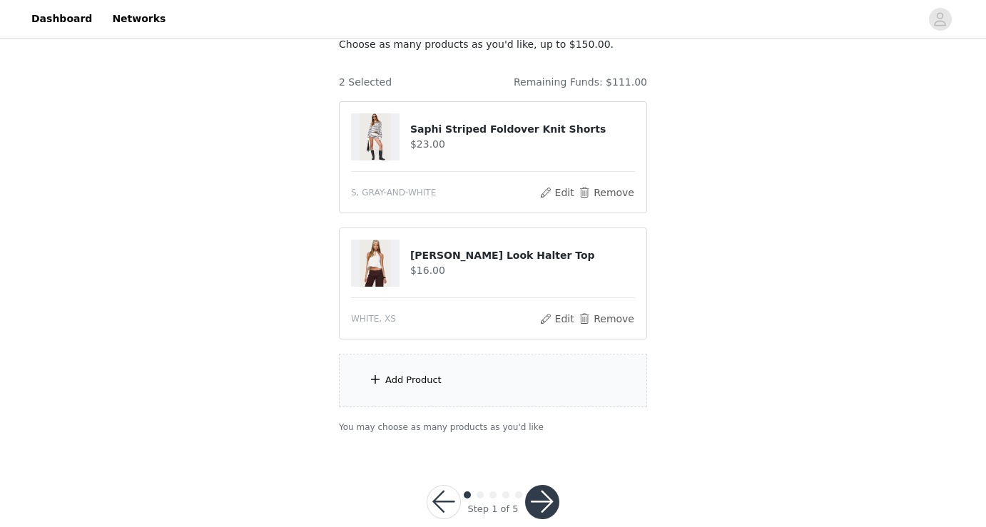
scroll to position [108, 0]
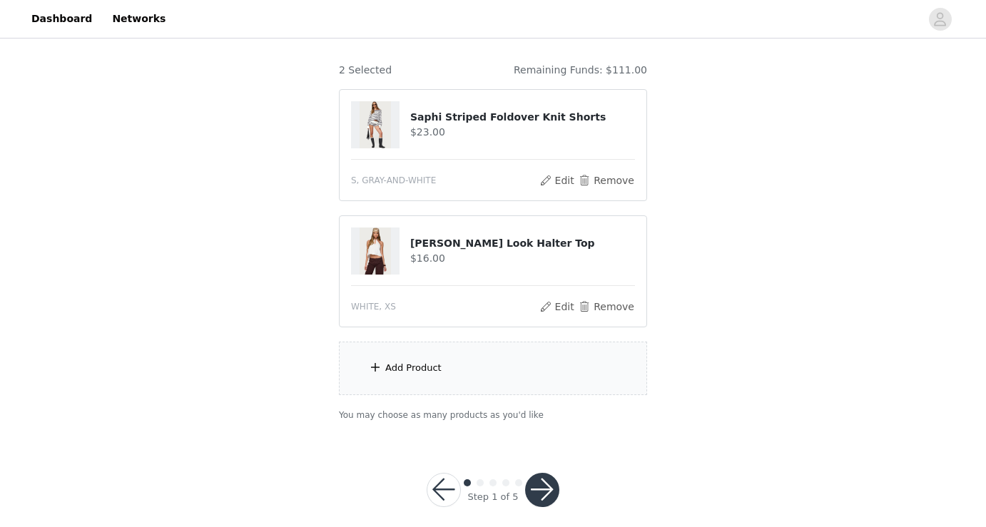
click at [434, 358] on div "Add Product" at bounding box center [493, 368] width 308 height 53
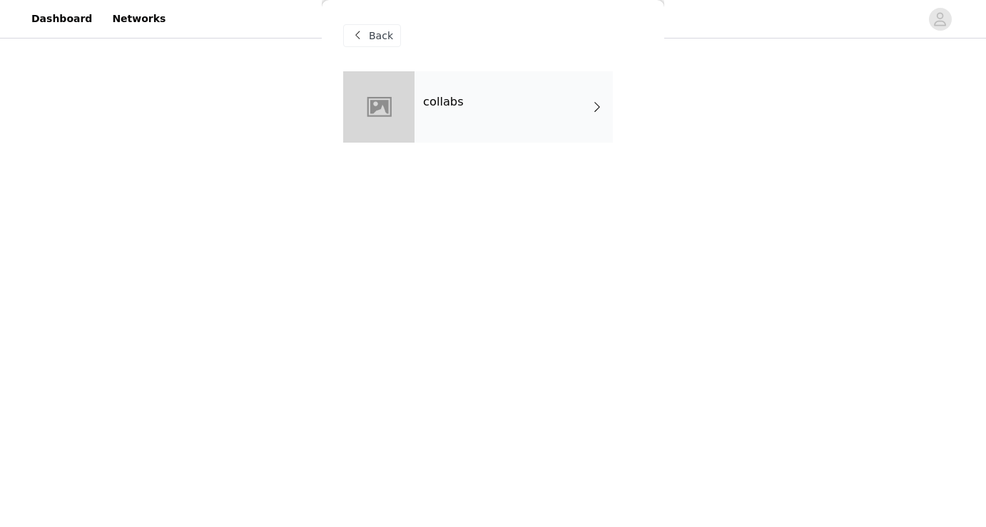
click at [447, 96] on h4 "collabs" at bounding box center [443, 102] width 41 height 13
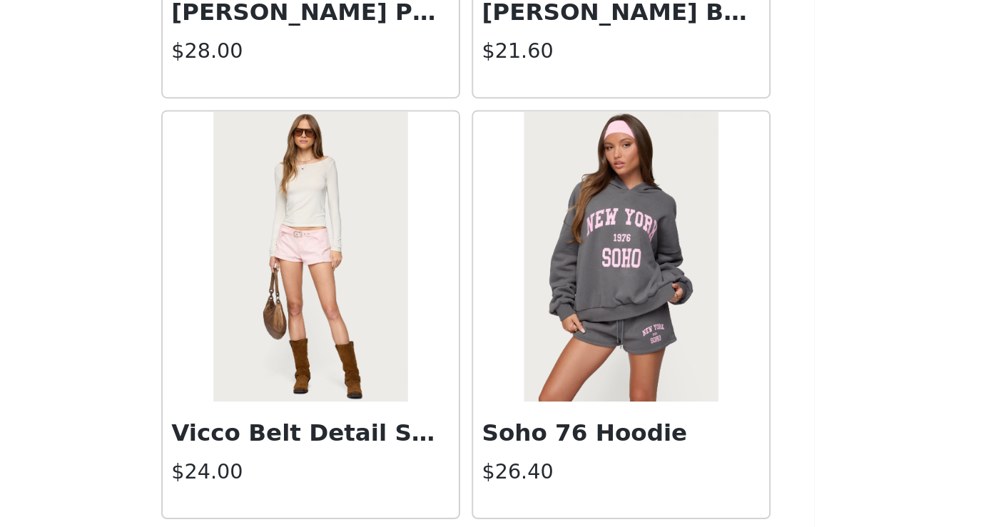
scroll to position [1655, 0]
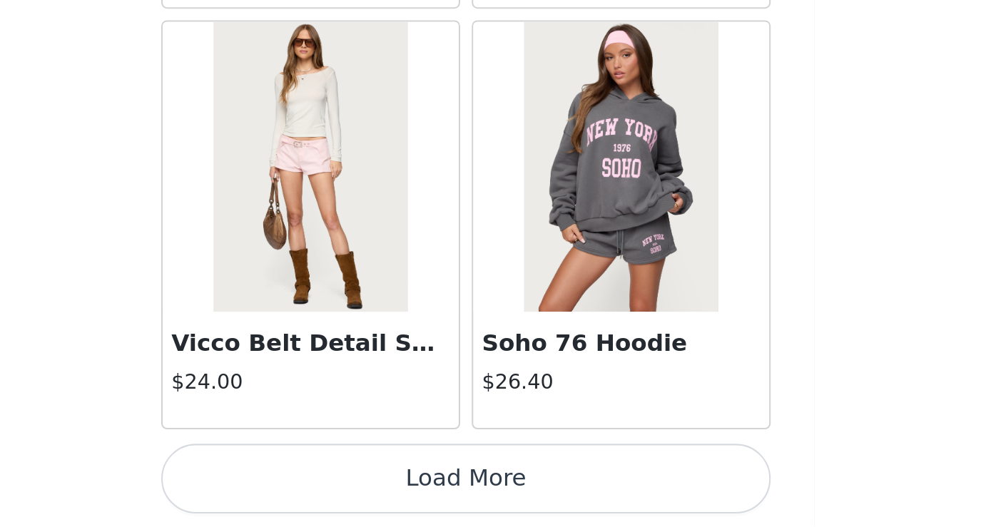
click at [589, 509] on button "Load More" at bounding box center [493, 503] width 300 height 34
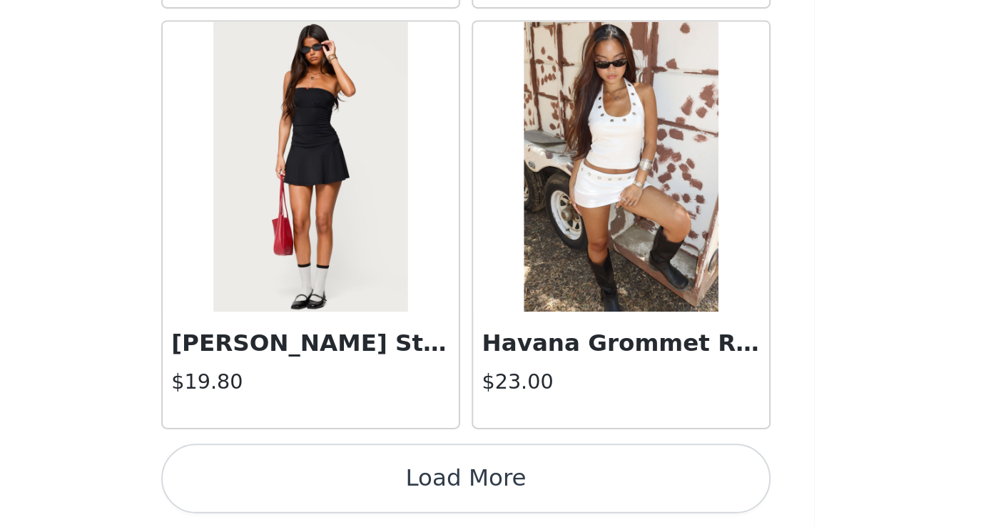
click at [596, 500] on button "Load More" at bounding box center [493, 503] width 300 height 34
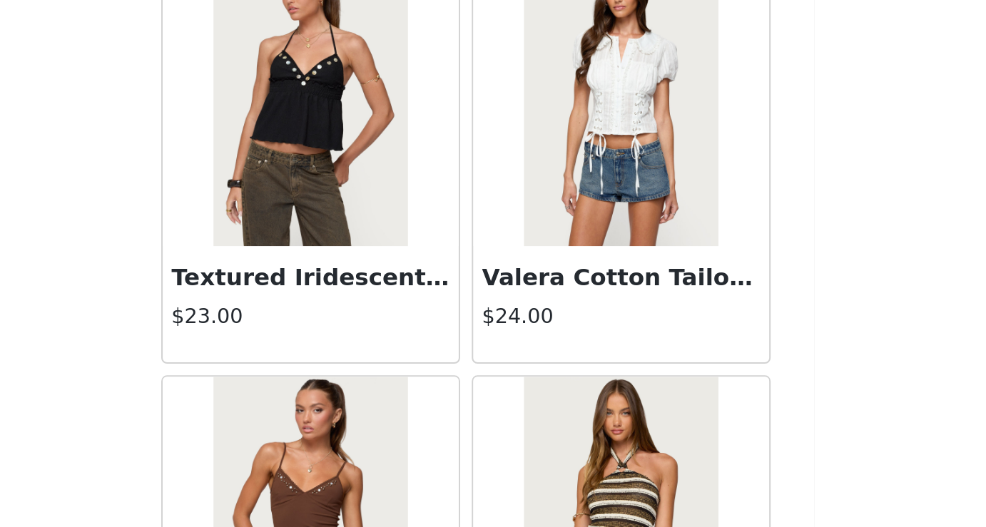
scroll to position [5792, 0]
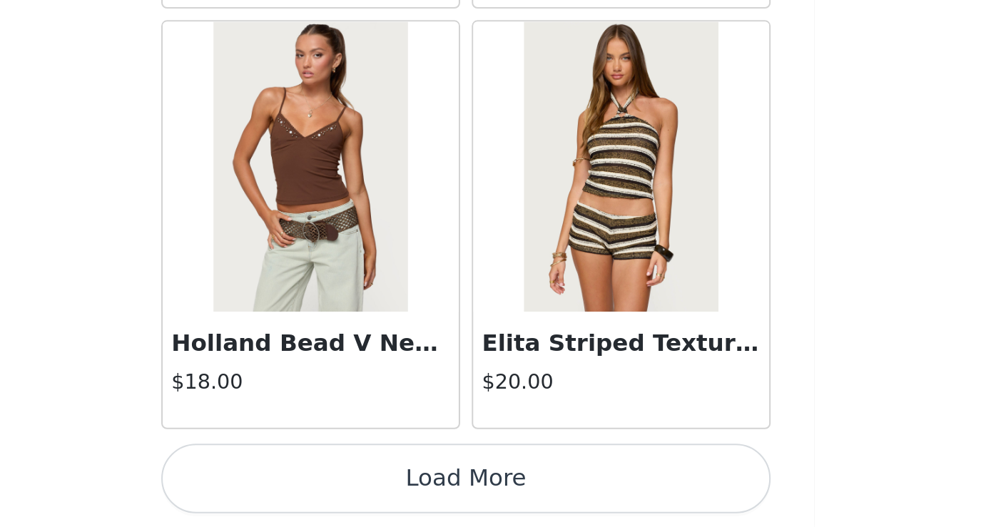
click at [588, 499] on button "Load More" at bounding box center [493, 503] width 300 height 34
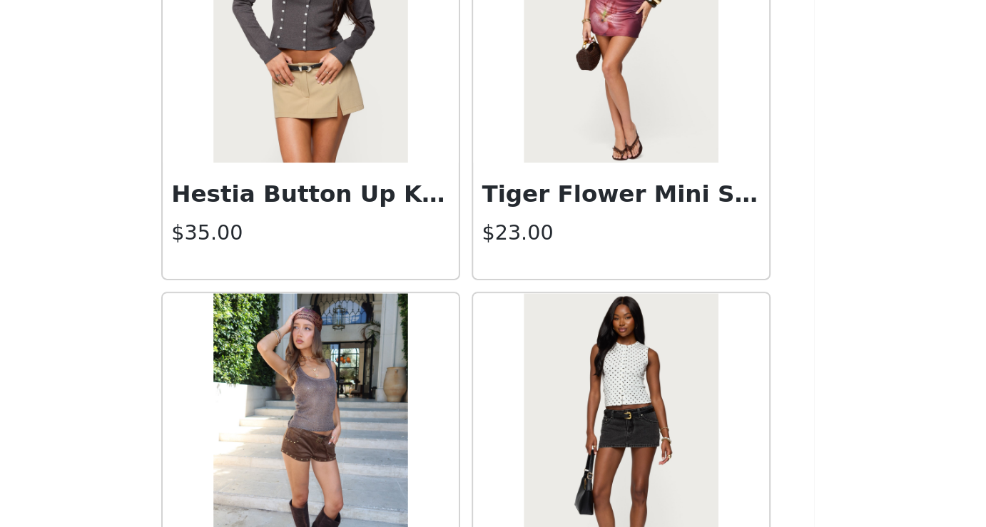
scroll to position [7860, 0]
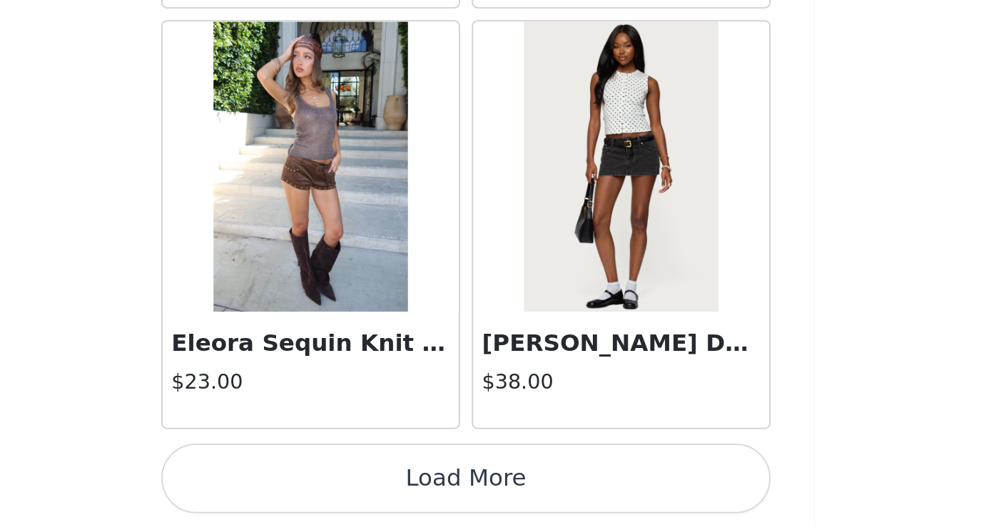
click at [569, 507] on button "Load More" at bounding box center [493, 503] width 300 height 34
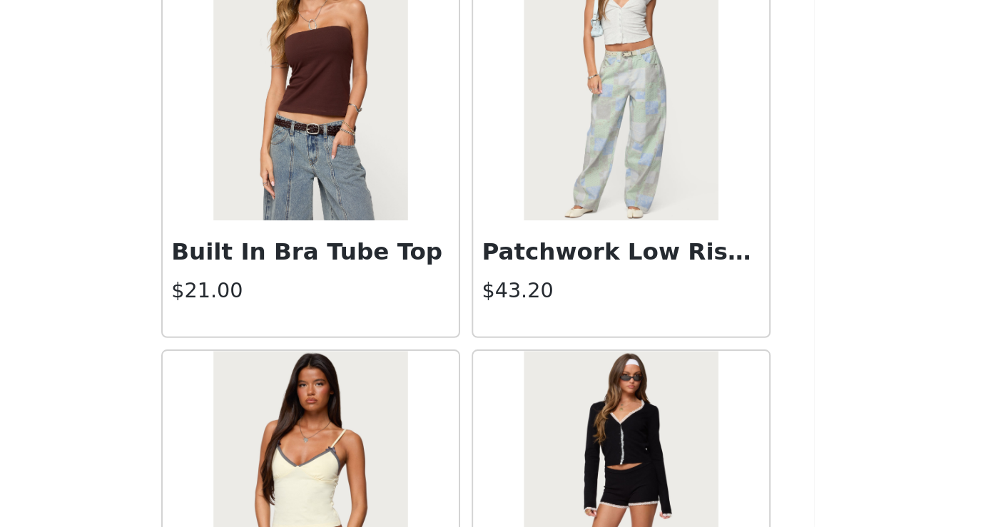
scroll to position [9737, 0]
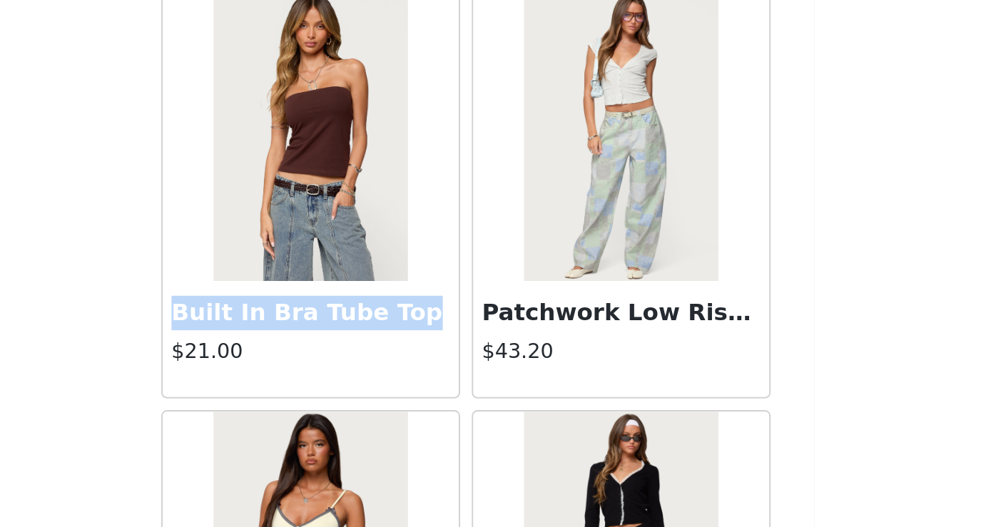
drag, startPoint x: 347, startPoint y: 421, endPoint x: 489, endPoint y: 430, distance: 142.2
click at [489, 430] on article "Built In Bra Tube Top $21.00" at bounding box center [416, 362] width 147 height 201
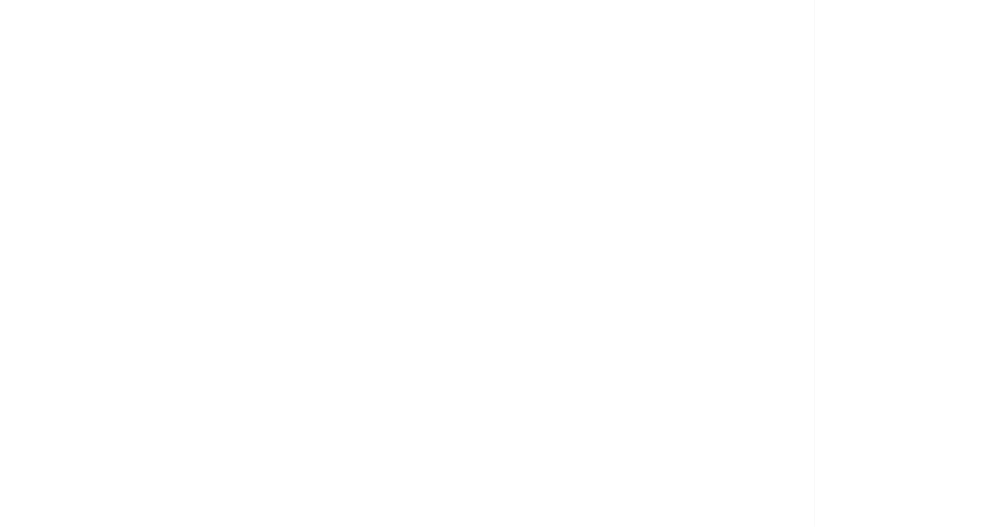
scroll to position [152, 0]
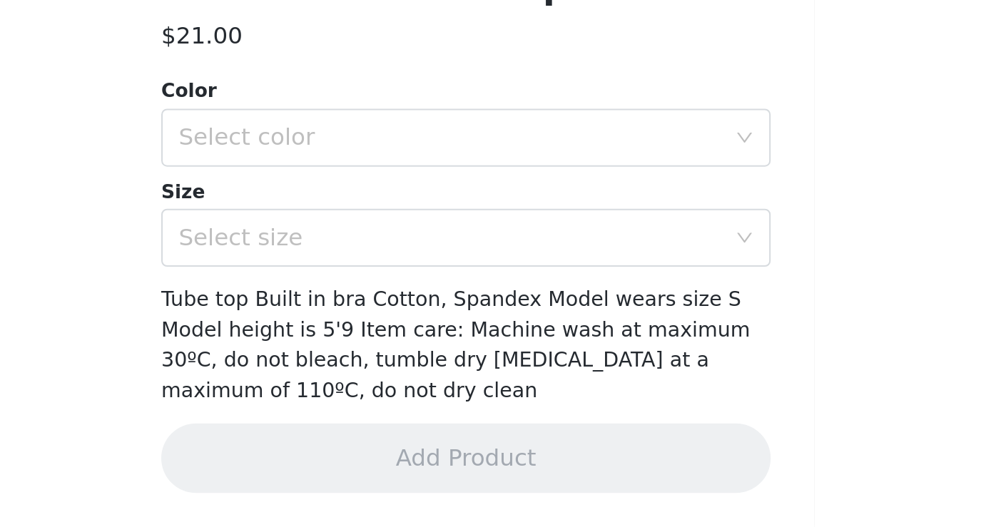
copy h3 "Built In Bra Tube Top"
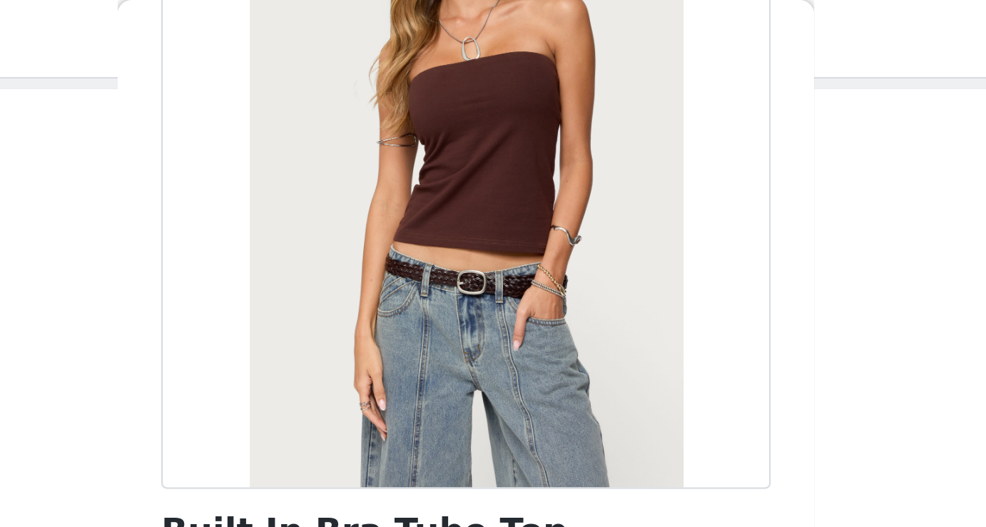
scroll to position [25, 0]
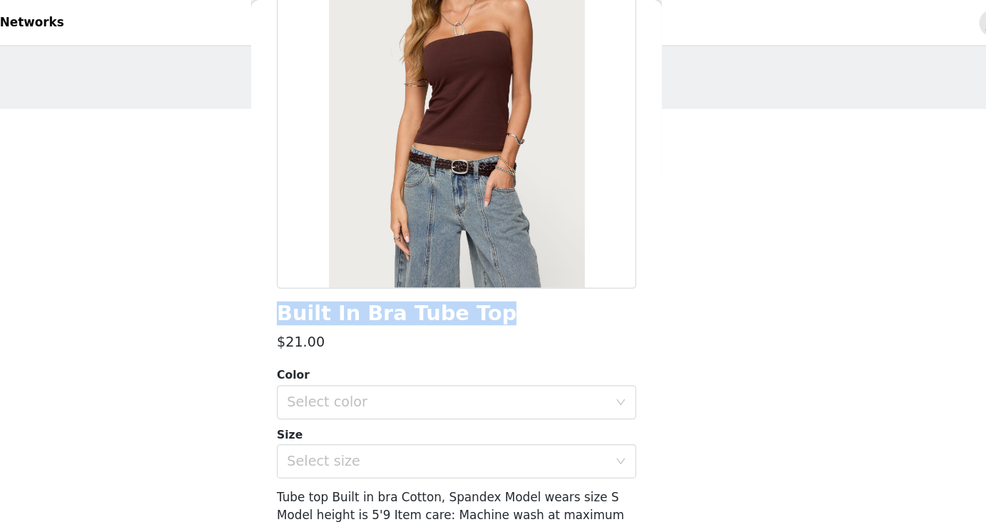
drag, startPoint x: 341, startPoint y: 259, endPoint x: 538, endPoint y: 262, distance: 197.6
click at [538, 262] on div "Back Built In Bra Tube Top $21.00 Color Select color Size Select size Tube top …" at bounding box center [493, 263] width 342 height 527
copy h1 "Built In Bra Tube Top"
click at [440, 344] on div "Select color" at bounding box center [488, 335] width 273 height 27
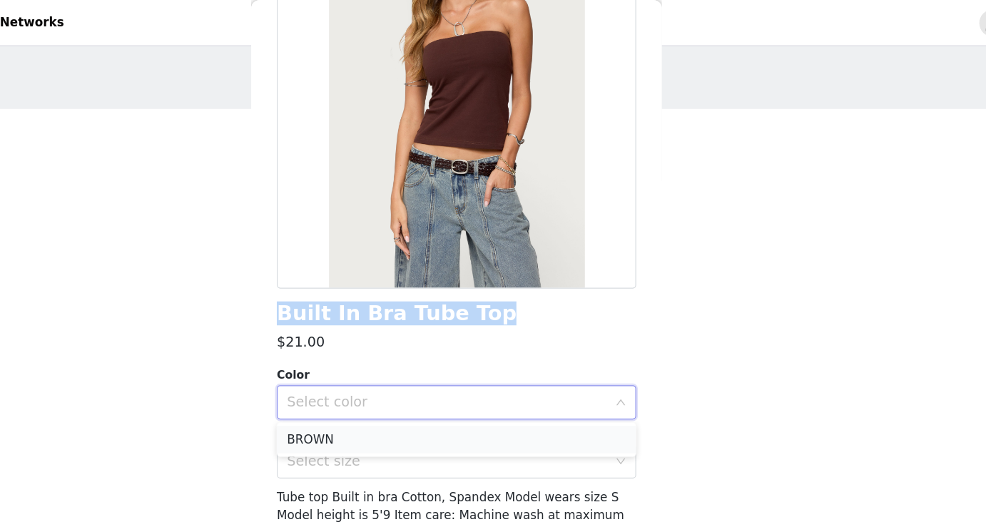
click at [417, 364] on li "BROWN" at bounding box center [493, 366] width 300 height 23
click at [417, 377] on div "Select size" at bounding box center [485, 384] width 267 height 14
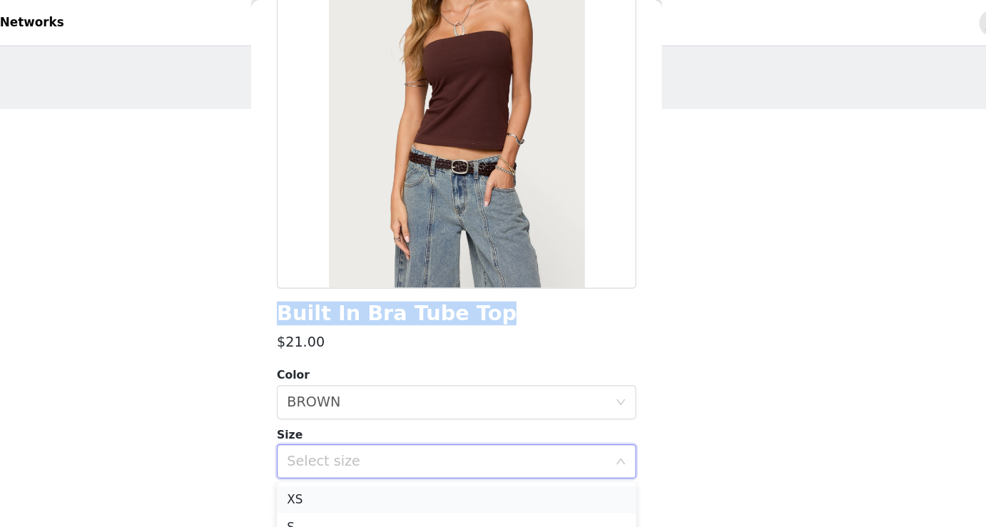
click at [392, 414] on li "XS" at bounding box center [493, 416] width 300 height 23
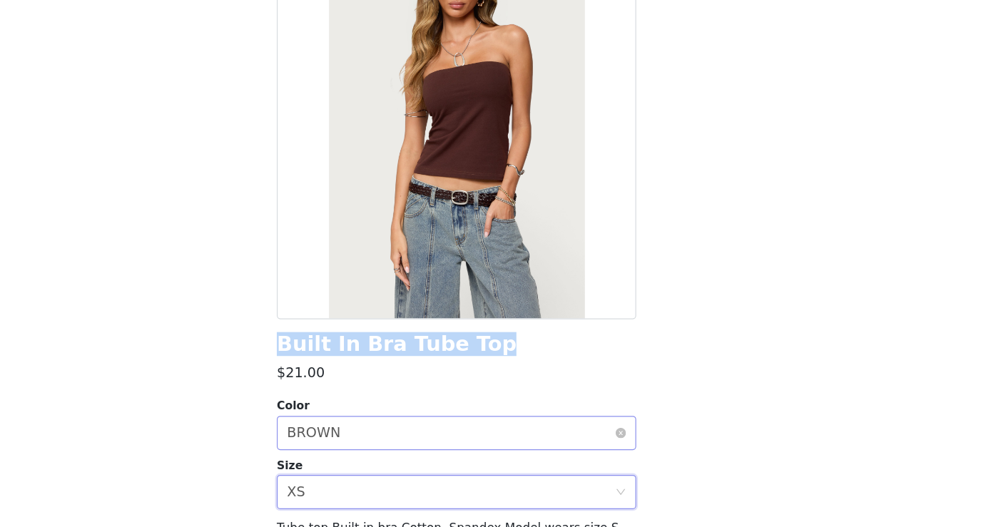
scroll to position [152, 0]
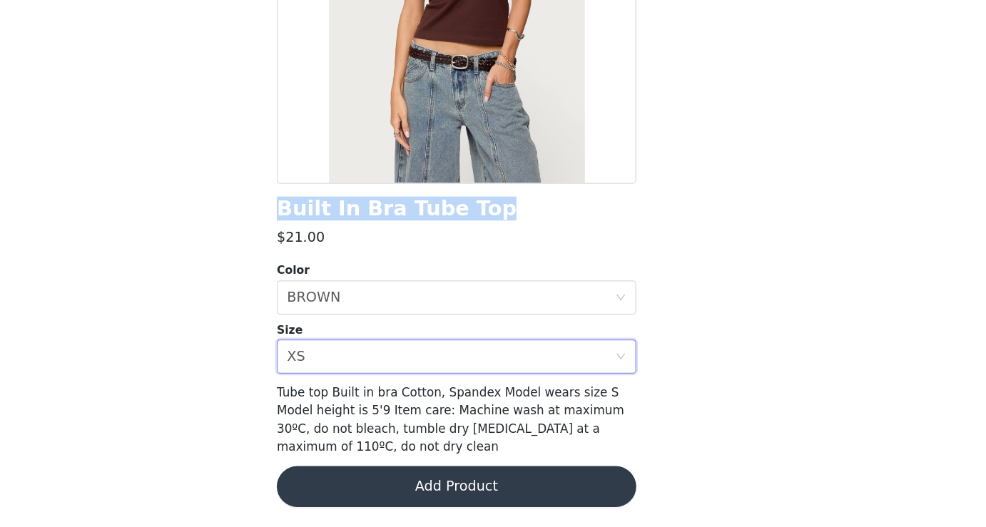
click at [479, 494] on button "Add Product" at bounding box center [493, 493] width 300 height 34
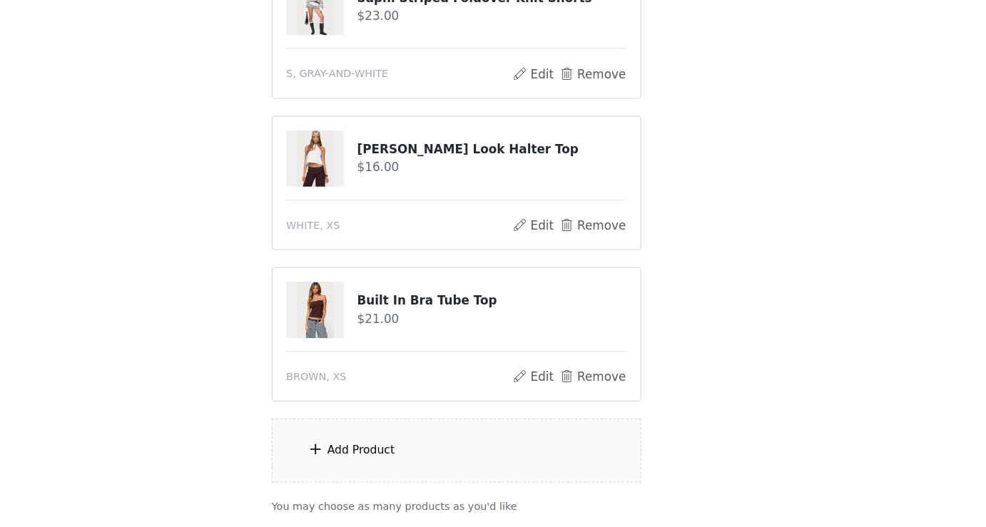
scroll to position [140, 0]
click at [409, 463] on div "Add Product" at bounding box center [413, 462] width 56 height 14
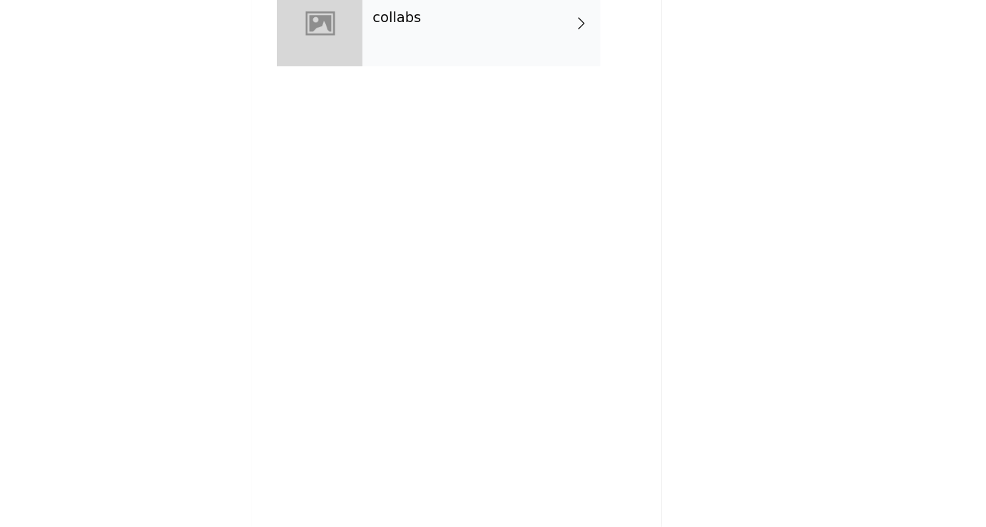
click at [515, 126] on div "collabs" at bounding box center [513, 106] width 198 height 71
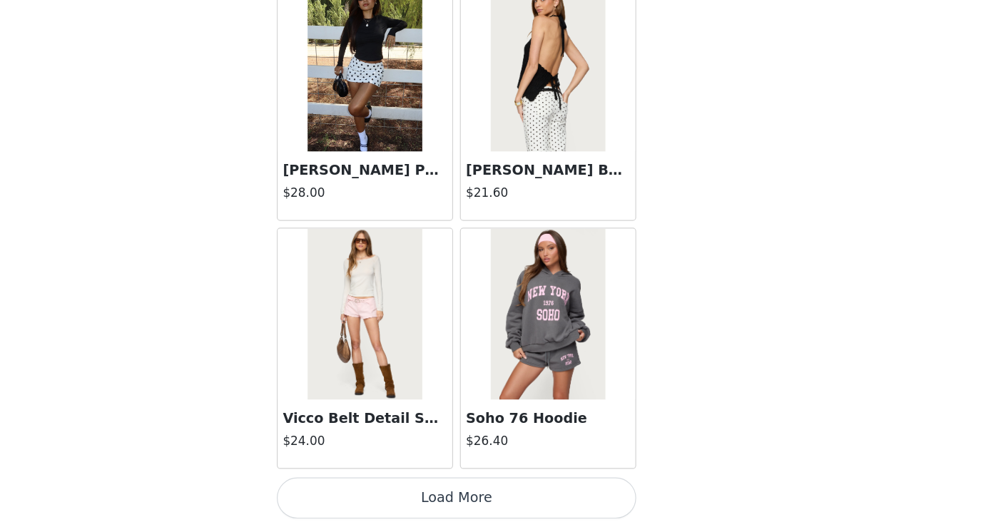
click at [486, 509] on button "Load More" at bounding box center [493, 503] width 300 height 34
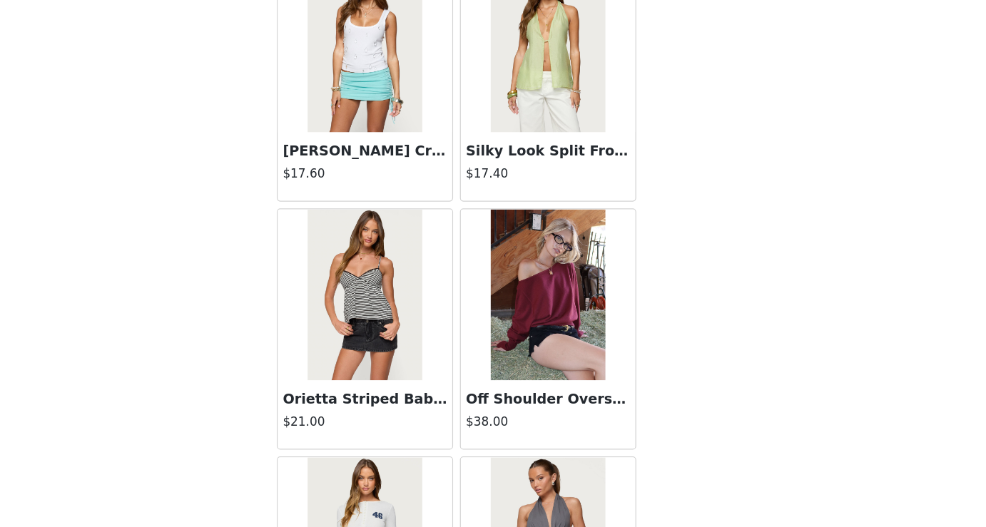
scroll to position [3724, 0]
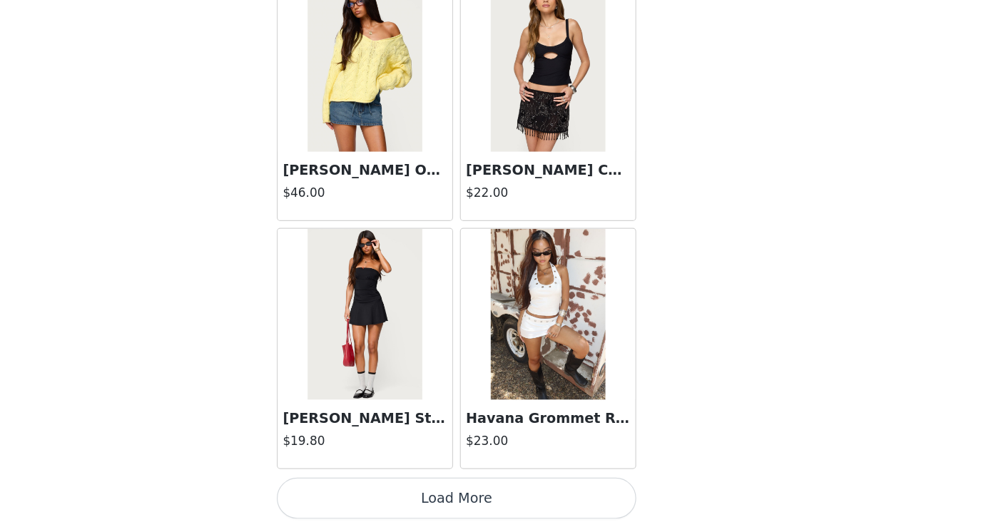
click at [483, 501] on button "Load More" at bounding box center [493, 503] width 300 height 34
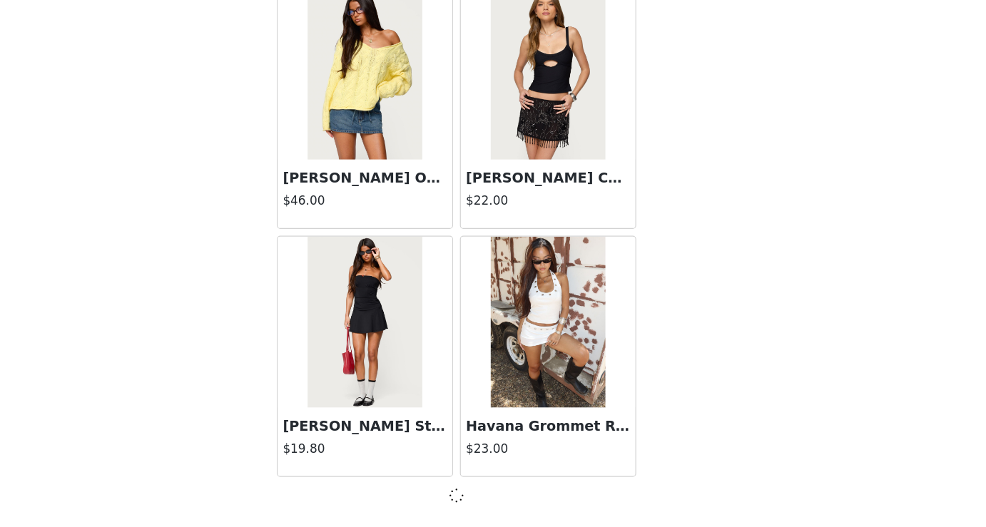
scroll to position [3717, 0]
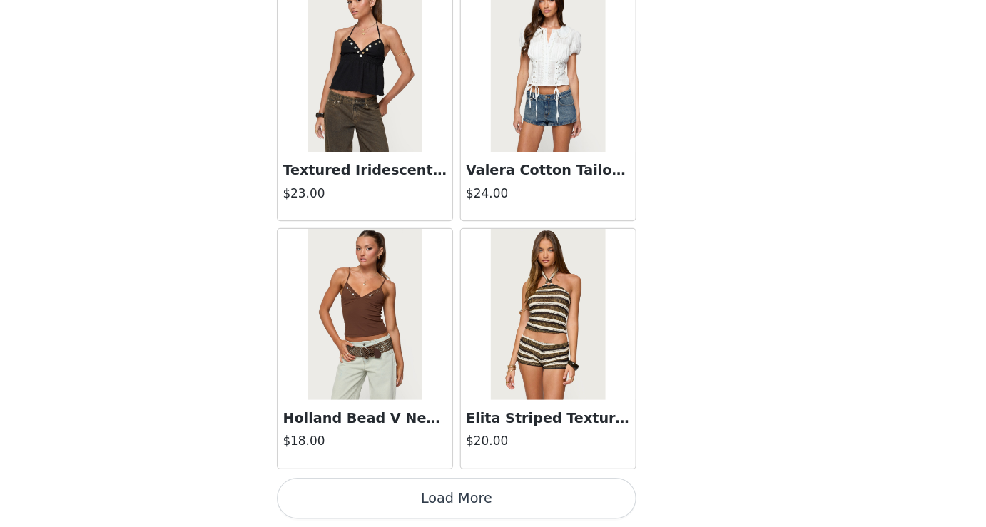
click at [483, 501] on button "Load More" at bounding box center [493, 503] width 300 height 34
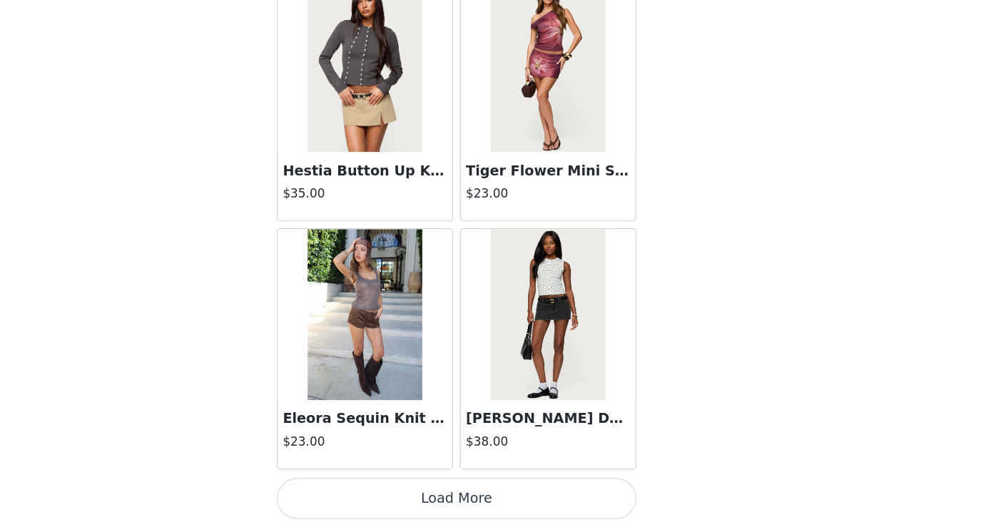
click at [483, 501] on button "Load More" at bounding box center [493, 503] width 300 height 34
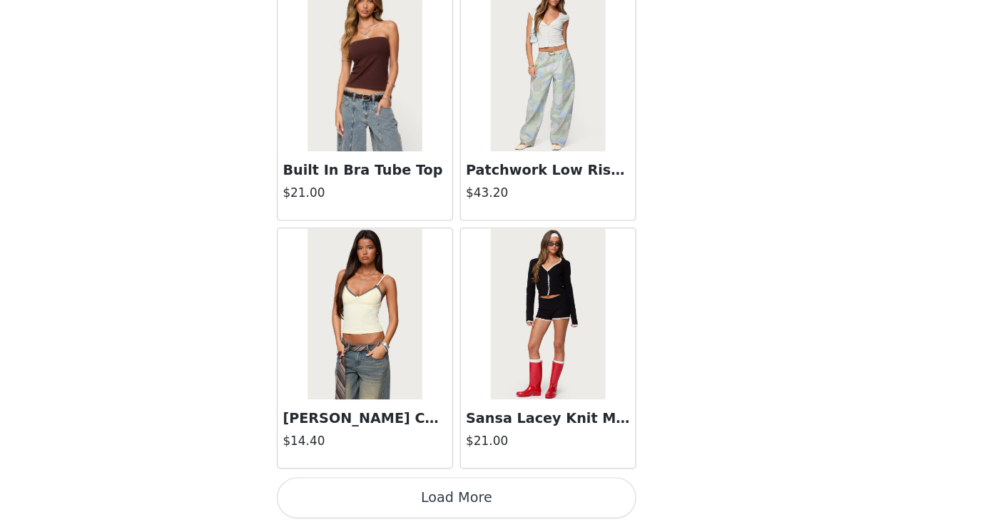
click at [483, 501] on button "Load More" at bounding box center [493, 503] width 300 height 34
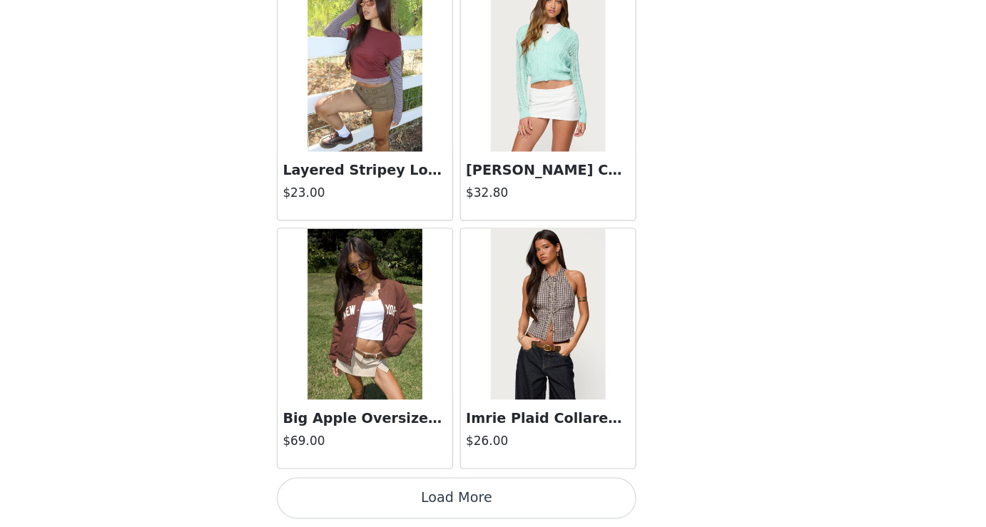
click at [483, 501] on button "Load More" at bounding box center [493, 503] width 300 height 34
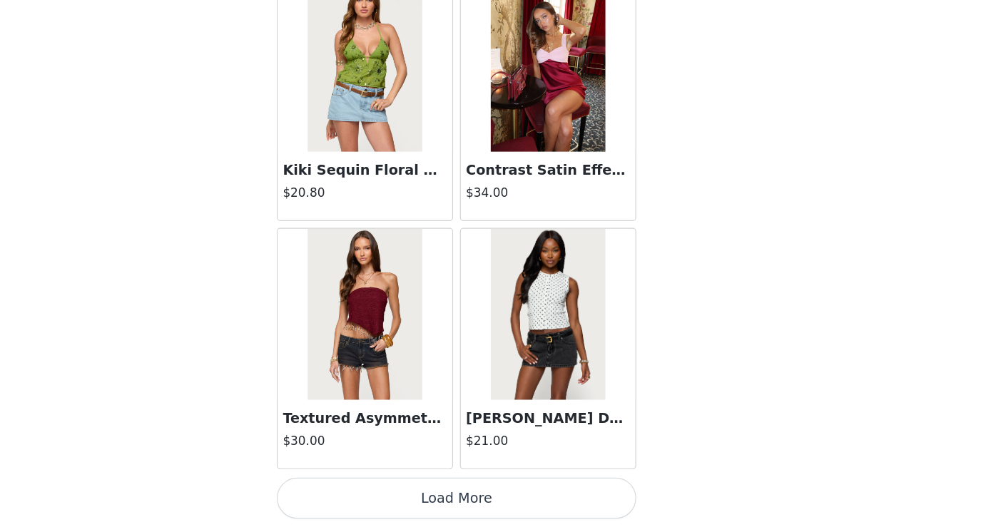
click at [483, 501] on button "Load More" at bounding box center [493, 503] width 300 height 34
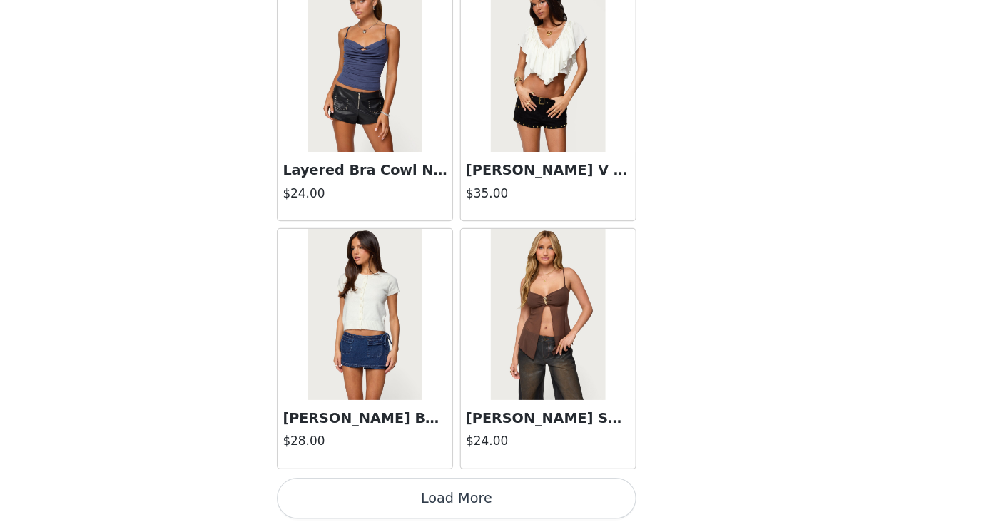
click at [483, 501] on button "Load More" at bounding box center [493, 503] width 300 height 34
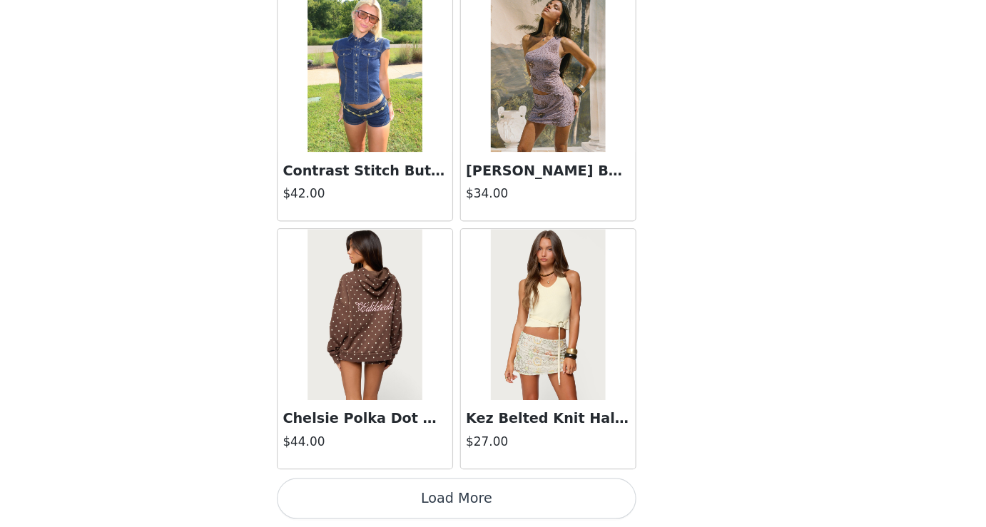
click at [483, 501] on button "Load More" at bounding box center [493, 503] width 300 height 34
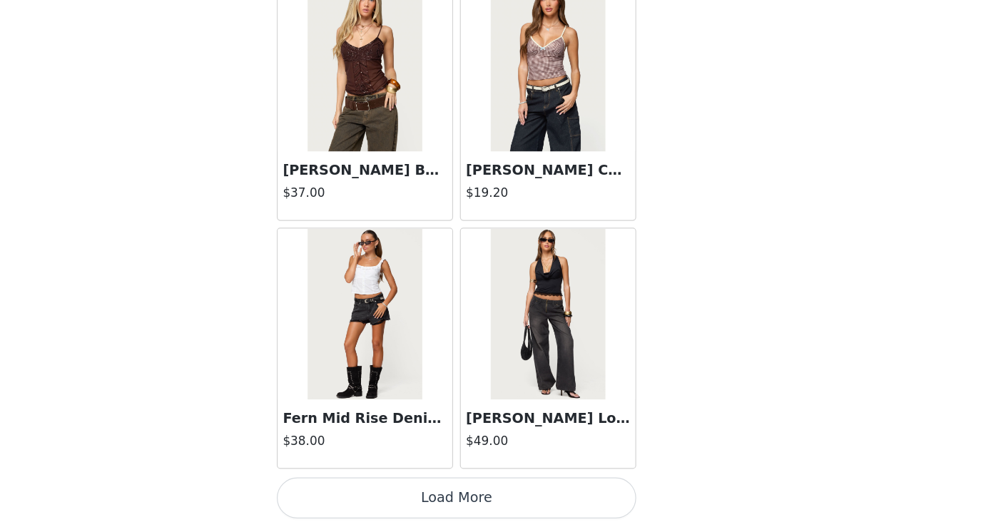
click at [482, 509] on button "Load More" at bounding box center [493, 503] width 300 height 34
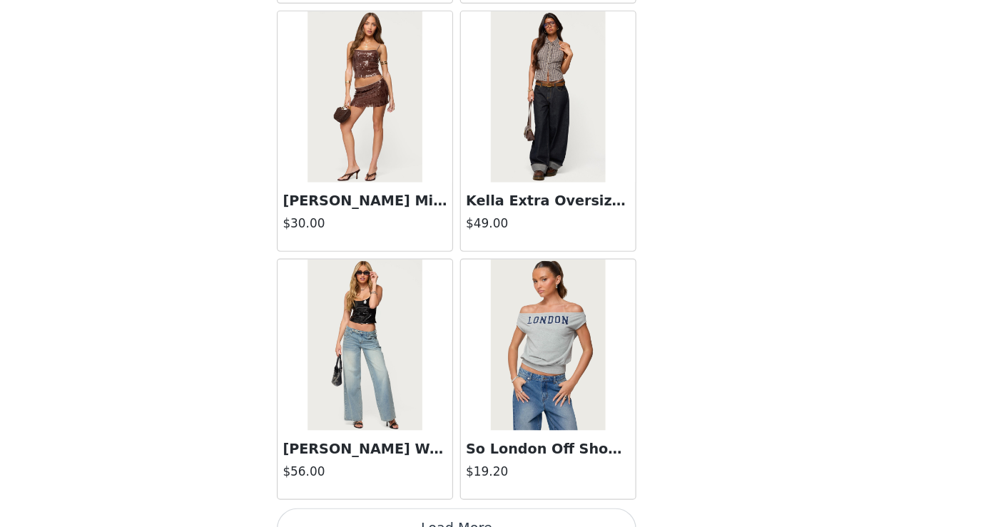
scroll to position [22338, 0]
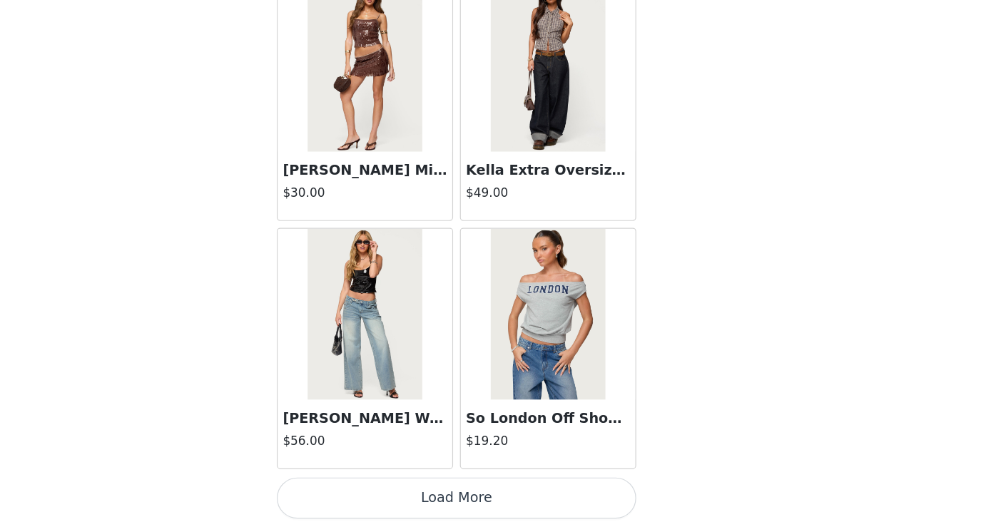
click at [492, 481] on div "[PERSON_NAME] Washed Low Rise Jeans $56.00" at bounding box center [416, 378] width 153 height 207
click at [493, 494] on button "Load More" at bounding box center [493, 503] width 300 height 34
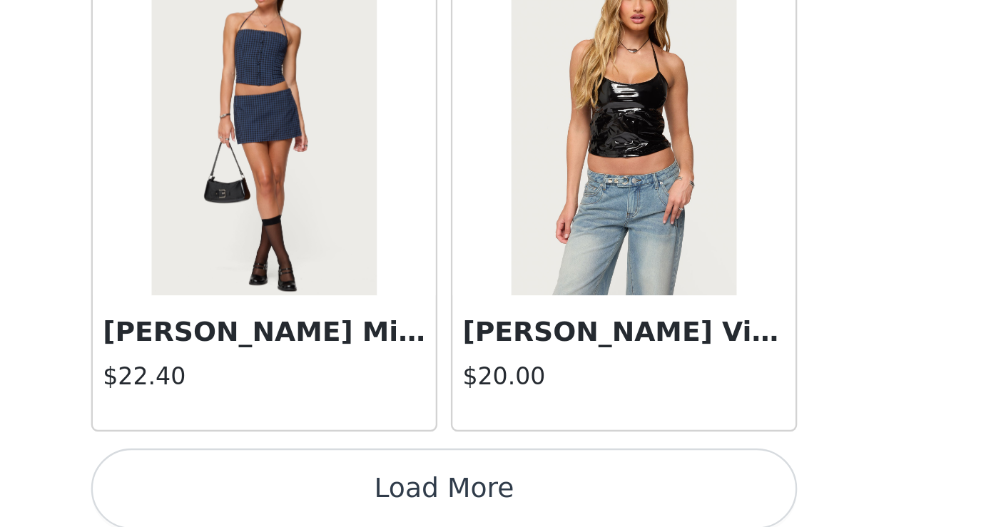
scroll to position [24401, 0]
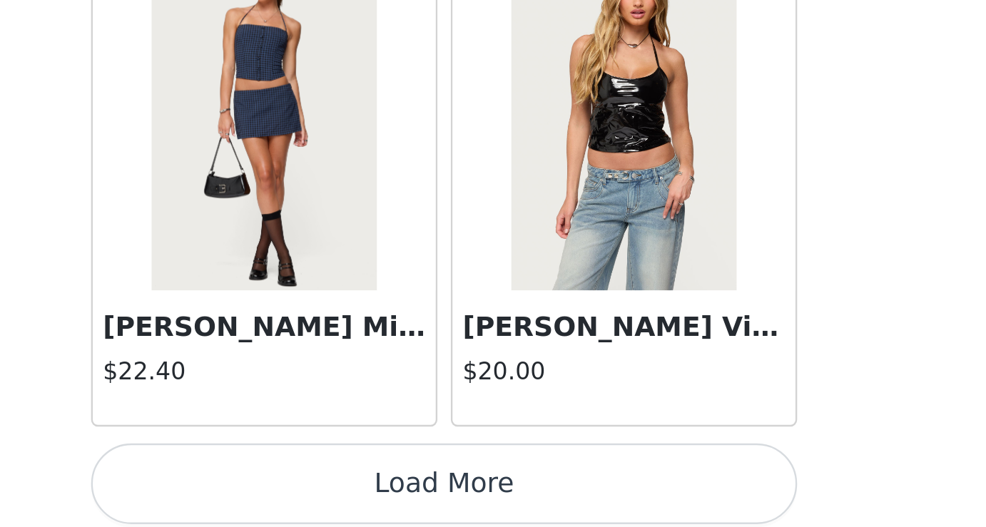
click at [573, 504] on button "Load More" at bounding box center [493, 508] width 300 height 34
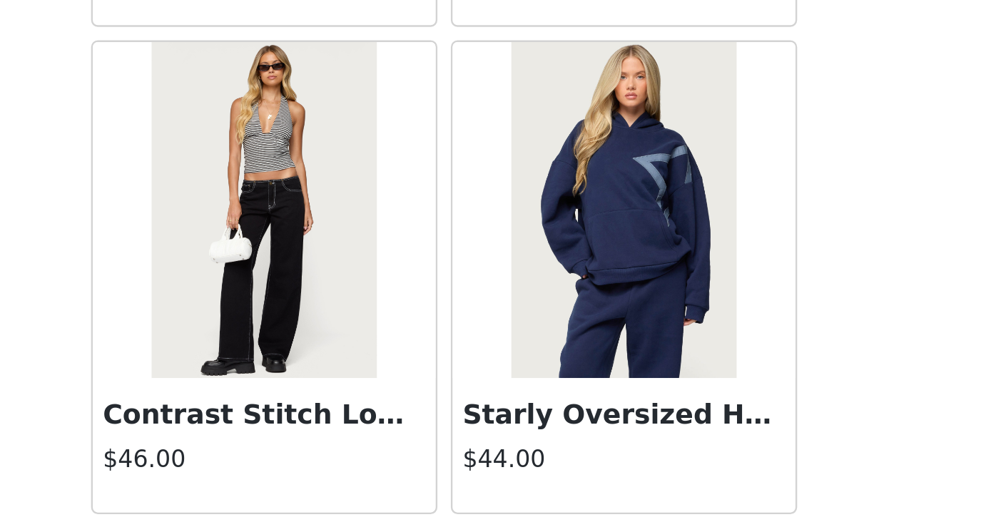
scroll to position [25607, 0]
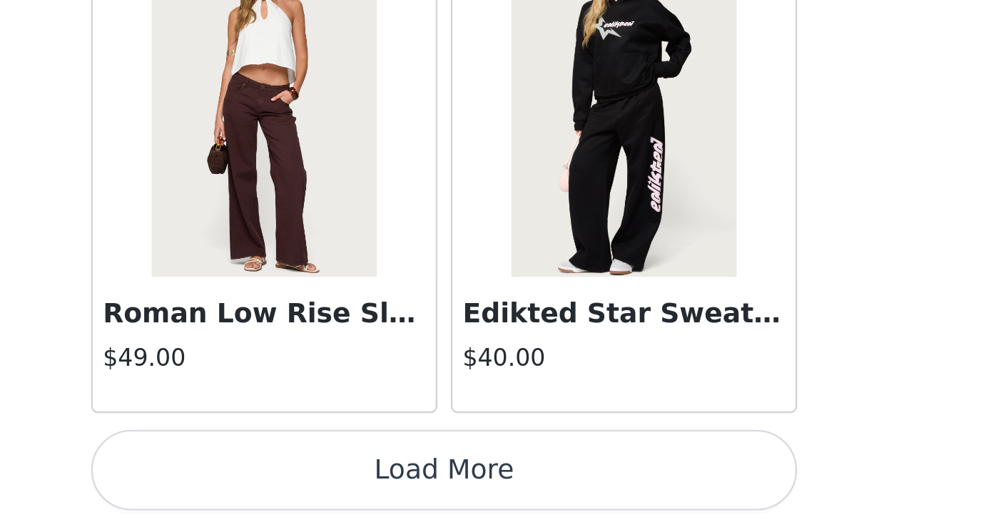
click at [515, 511] on button "Load More" at bounding box center [493, 503] width 300 height 34
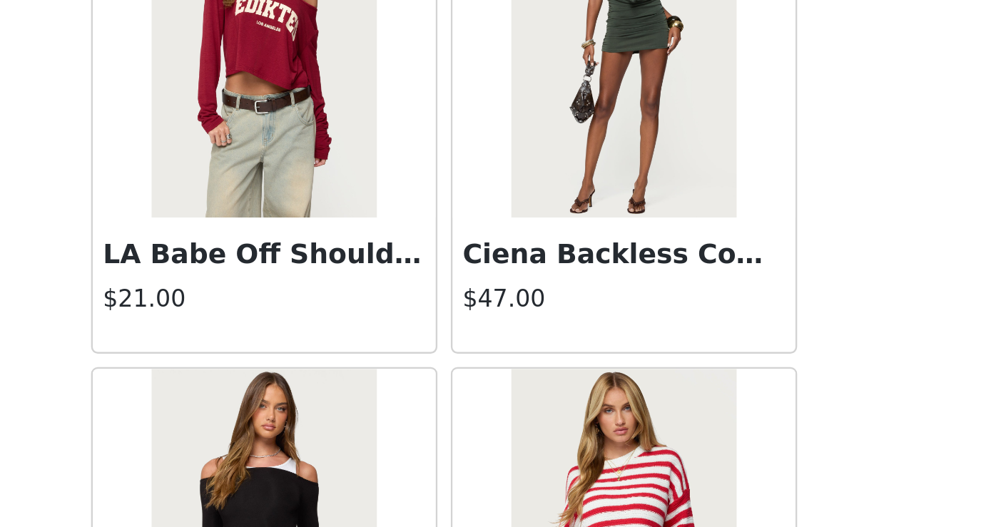
scroll to position [27744, 0]
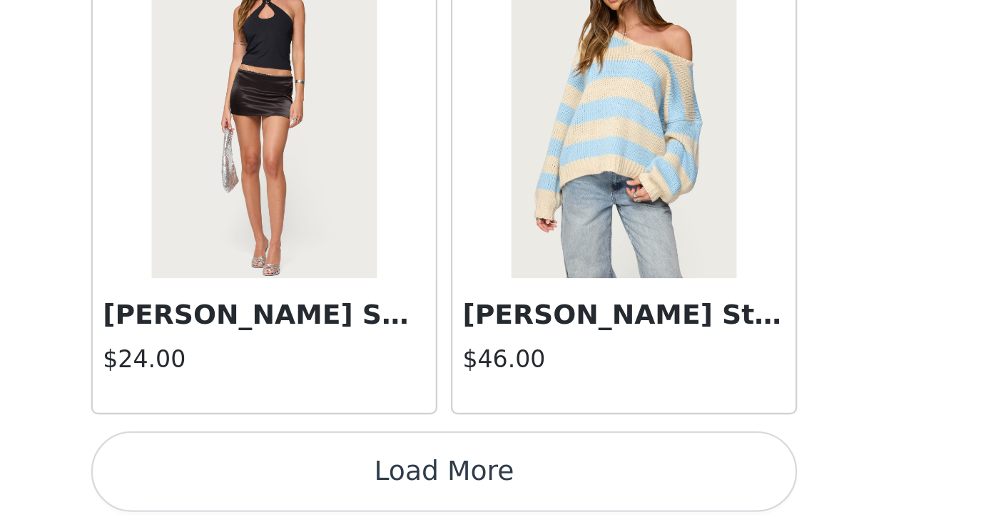
click at [585, 500] on button "Load More" at bounding box center [493, 503] width 300 height 34
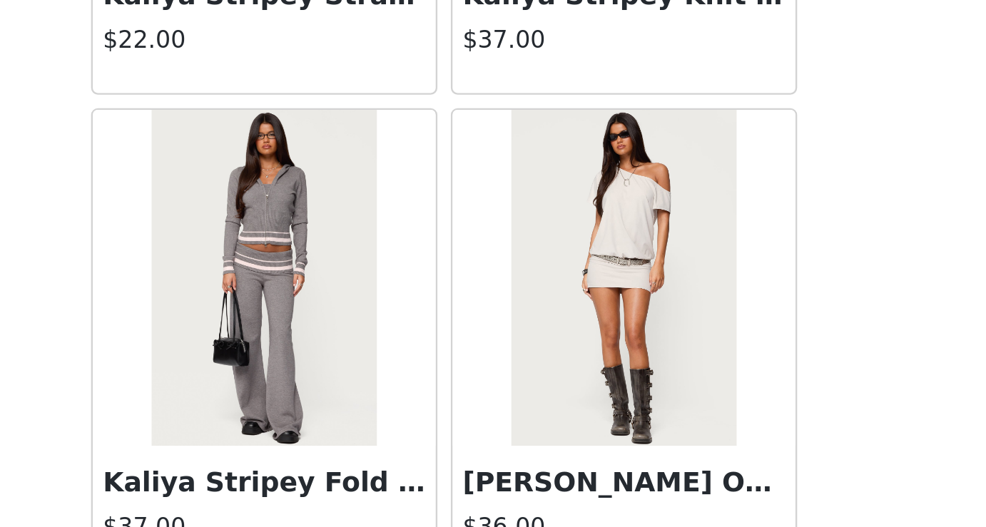
scroll to position [30611, 0]
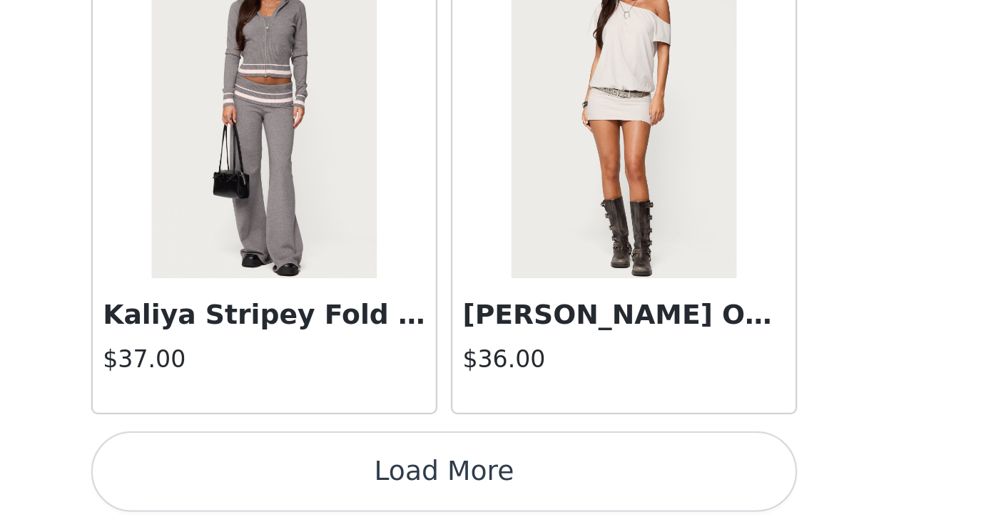
click at [601, 501] on button "Load More" at bounding box center [493, 503] width 300 height 34
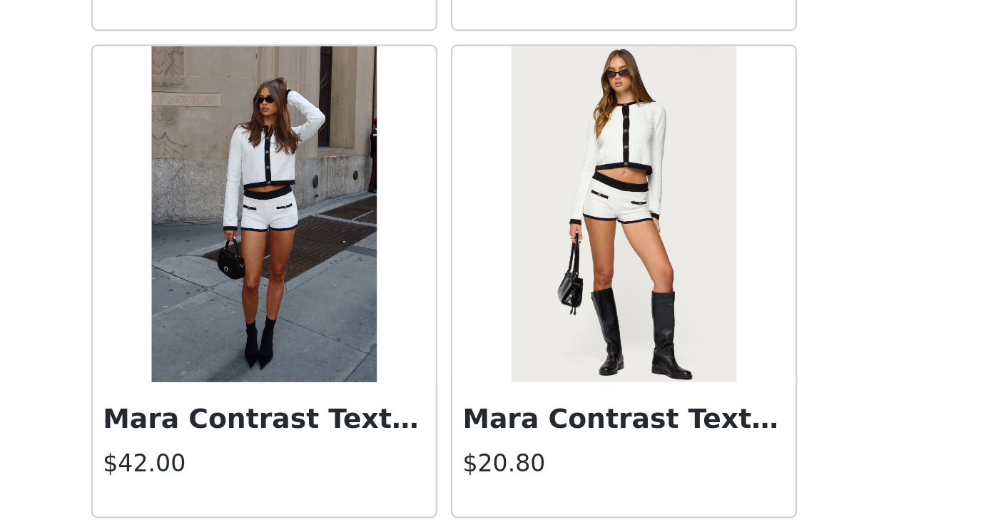
scroll to position [32679, 0]
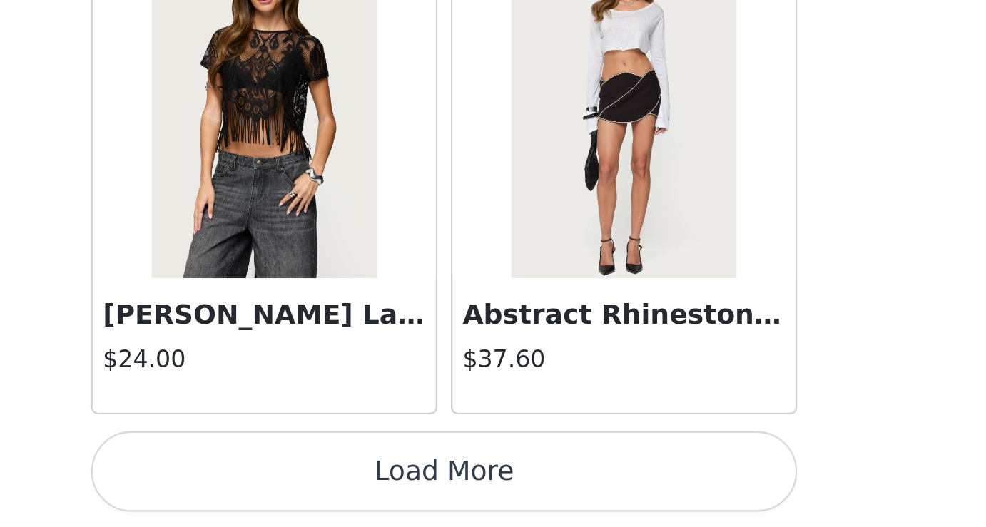
click at [575, 501] on button "Load More" at bounding box center [493, 503] width 300 height 34
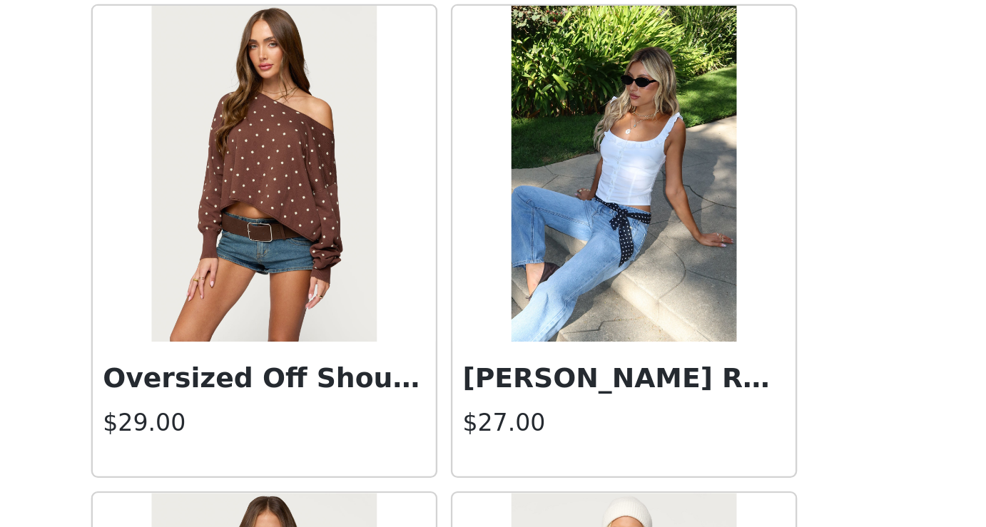
scroll to position [34100, 0]
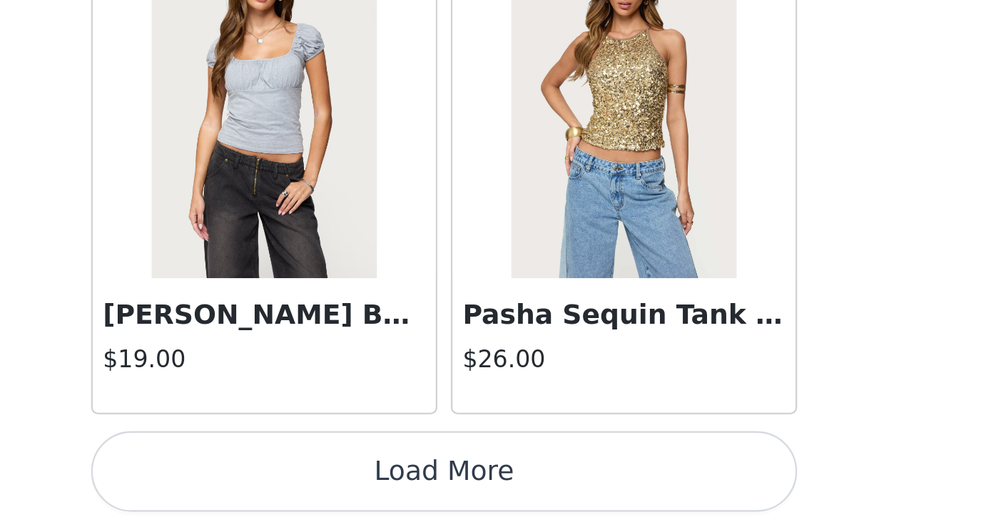
click at [608, 501] on button "Load More" at bounding box center [493, 503] width 300 height 34
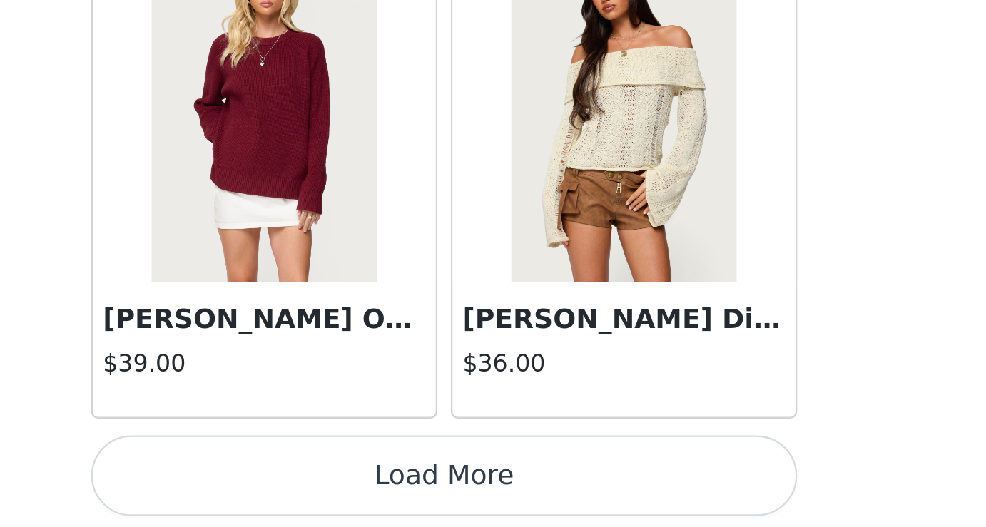
scroll to position [36815, 0]
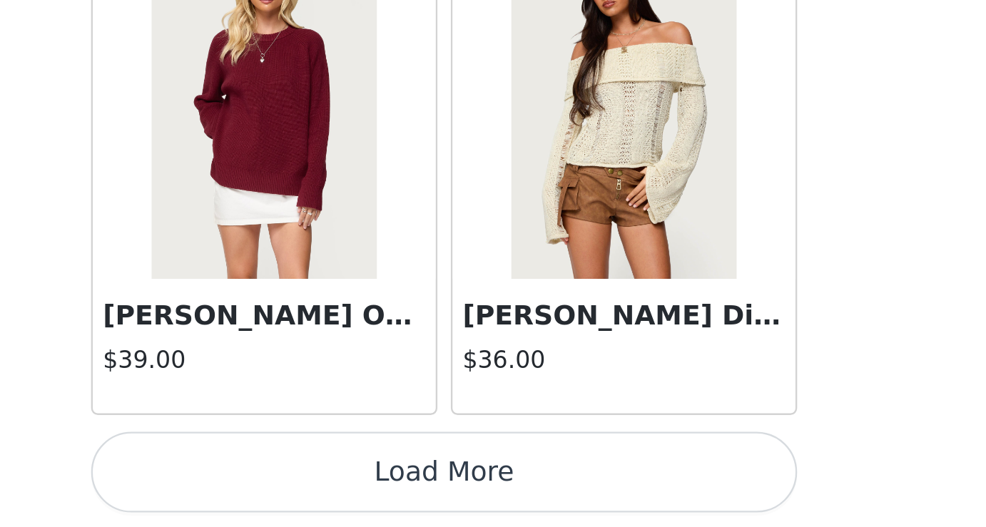
click at [569, 507] on button "Load More" at bounding box center [493, 503] width 300 height 34
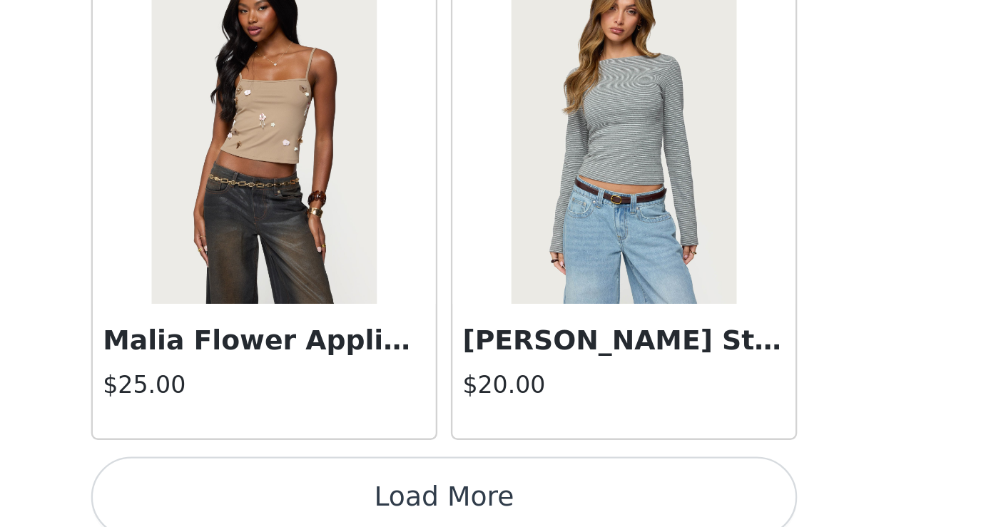
scroll to position [38884, 0]
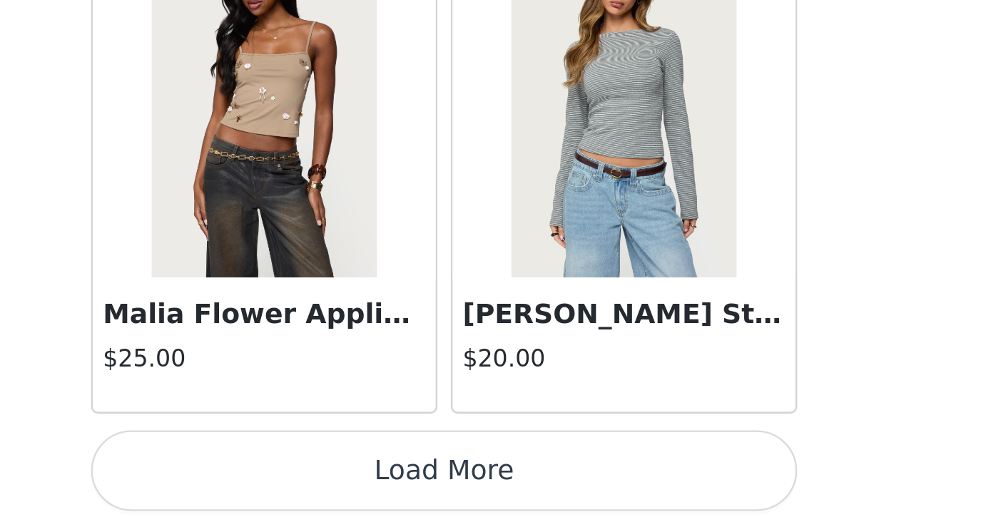
click at [598, 503] on button "Load More" at bounding box center [493, 503] width 300 height 34
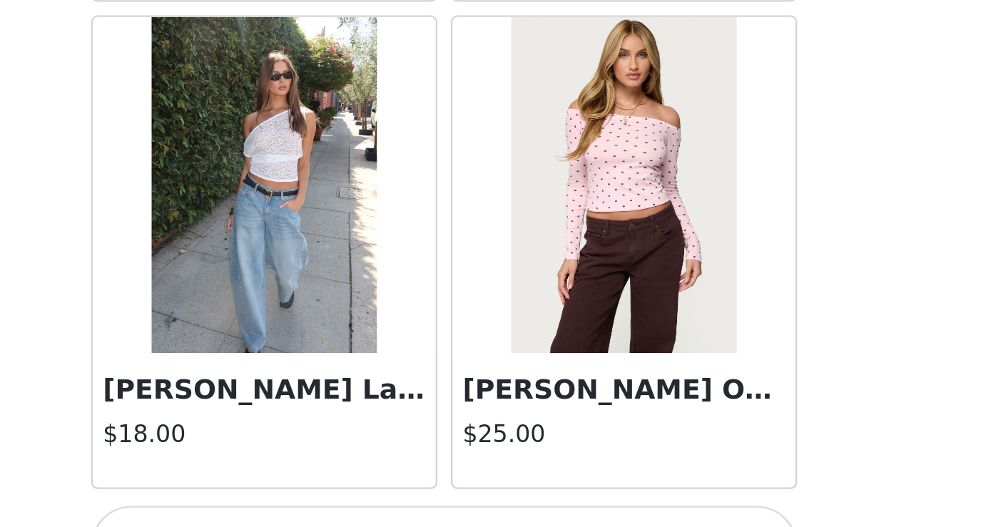
scroll to position [40953, 0]
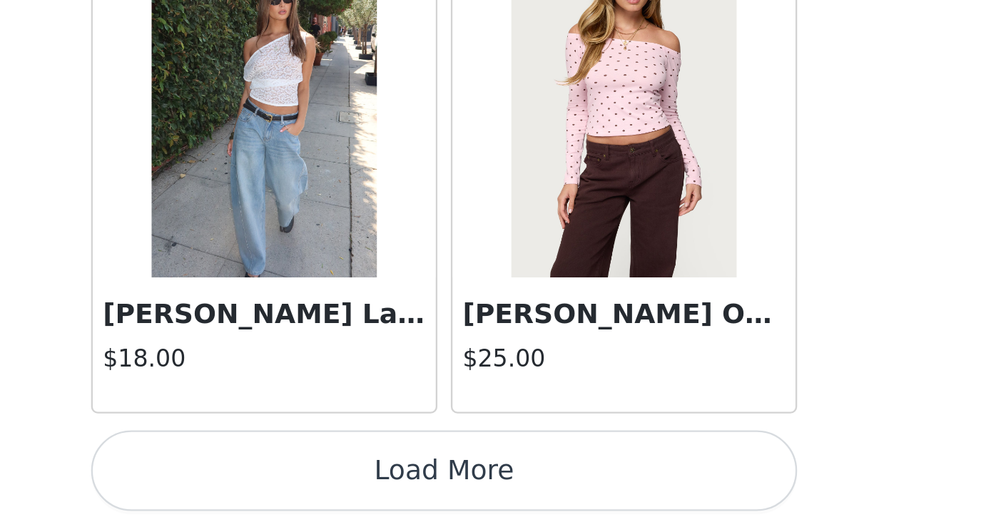
click at [583, 506] on button "Load More" at bounding box center [493, 503] width 300 height 34
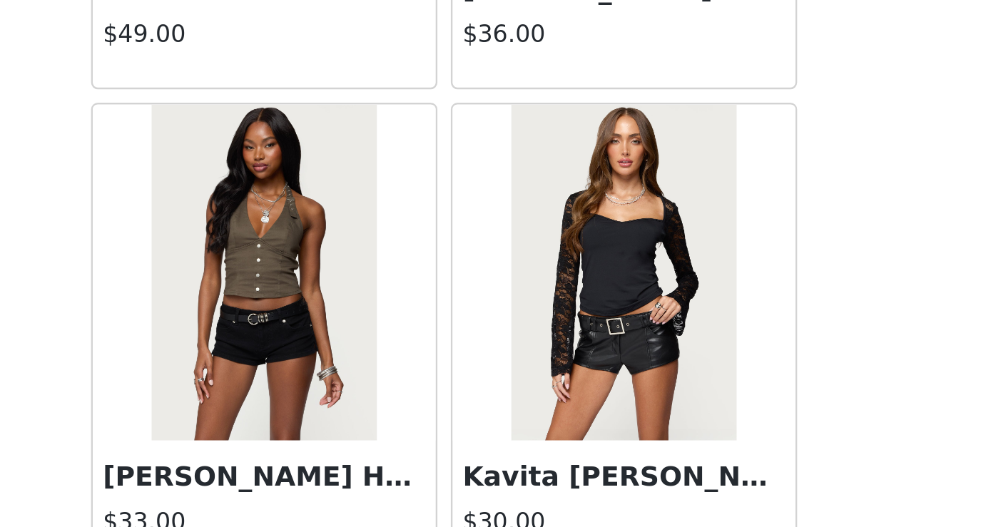
scroll to position [43021, 0]
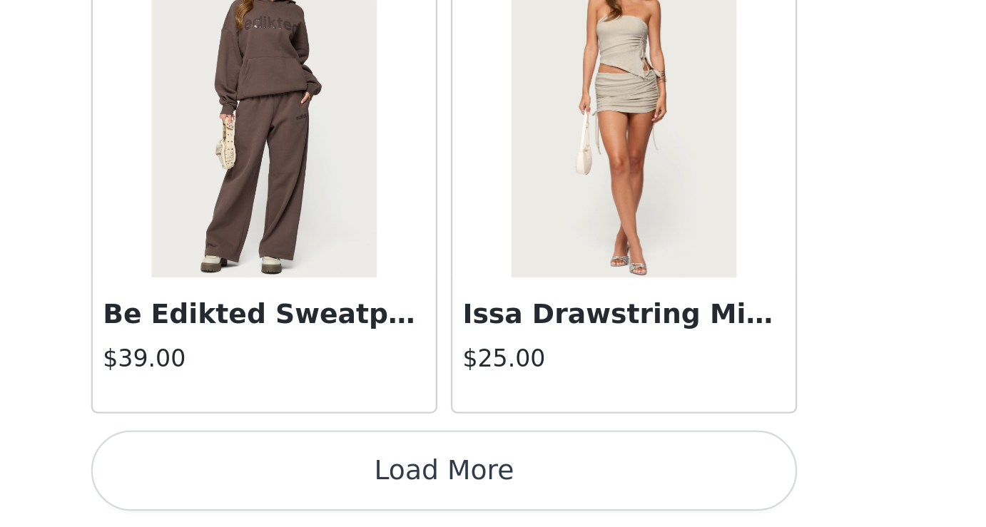
click at [593, 498] on button "Load More" at bounding box center [493, 503] width 300 height 34
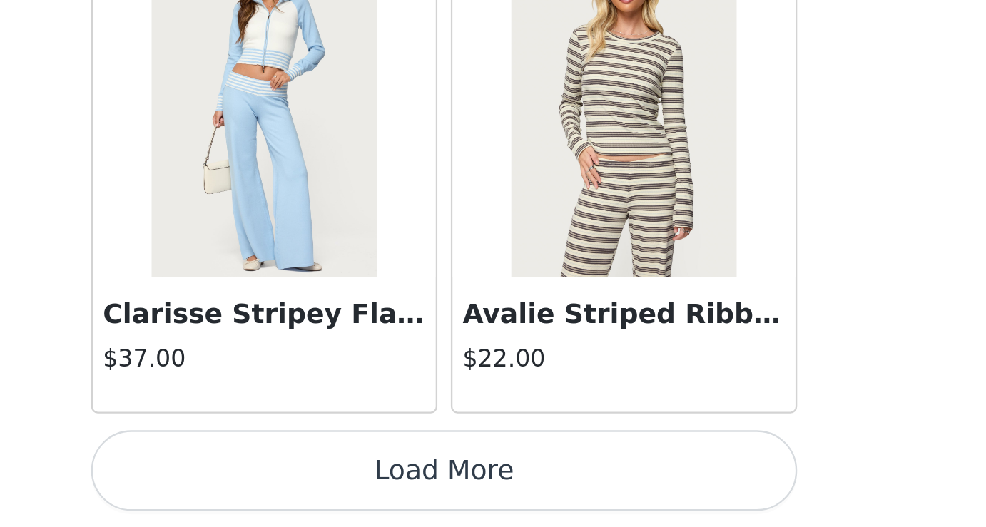
click at [607, 495] on button "Load More" at bounding box center [493, 503] width 300 height 34
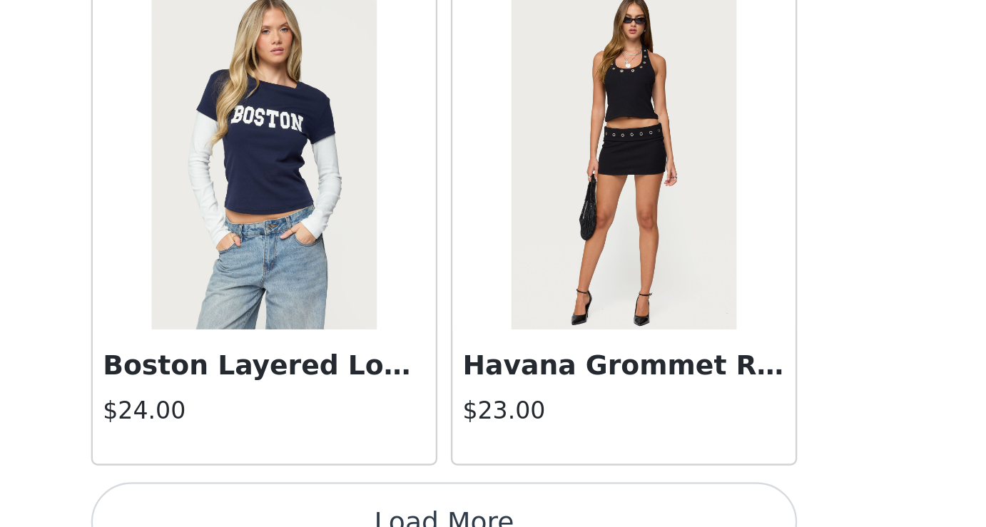
scroll to position [47157, 0]
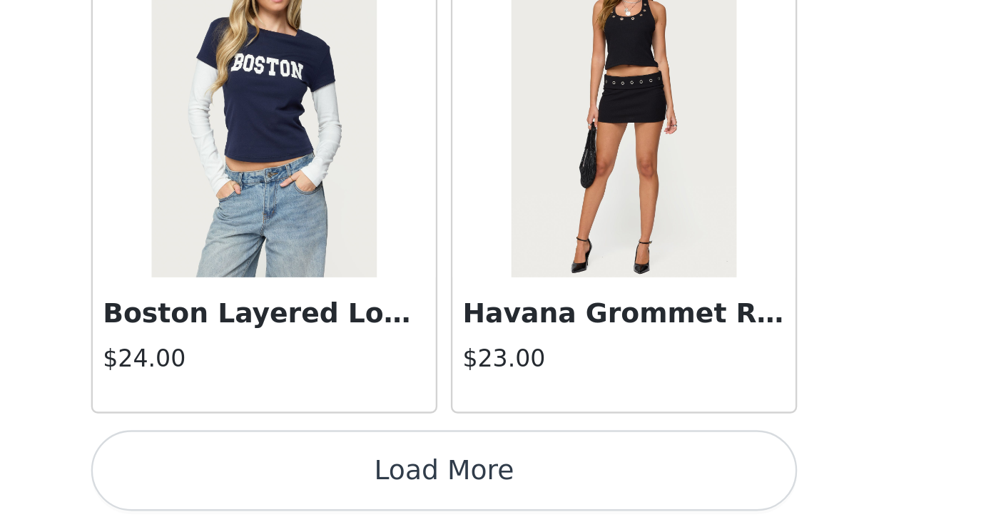
click at [604, 503] on button "Load More" at bounding box center [493, 503] width 300 height 34
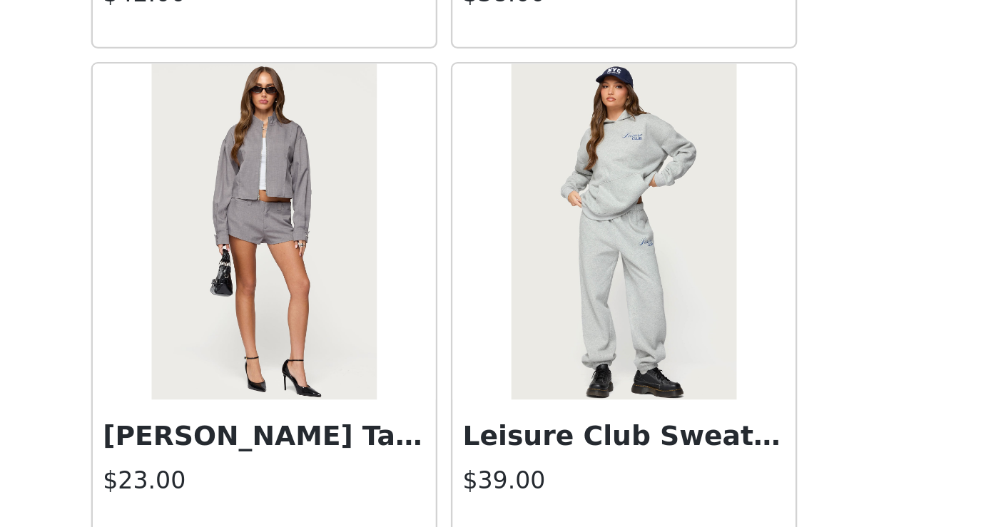
scroll to position [48973, 0]
